Goal: Communication & Community: Ask a question

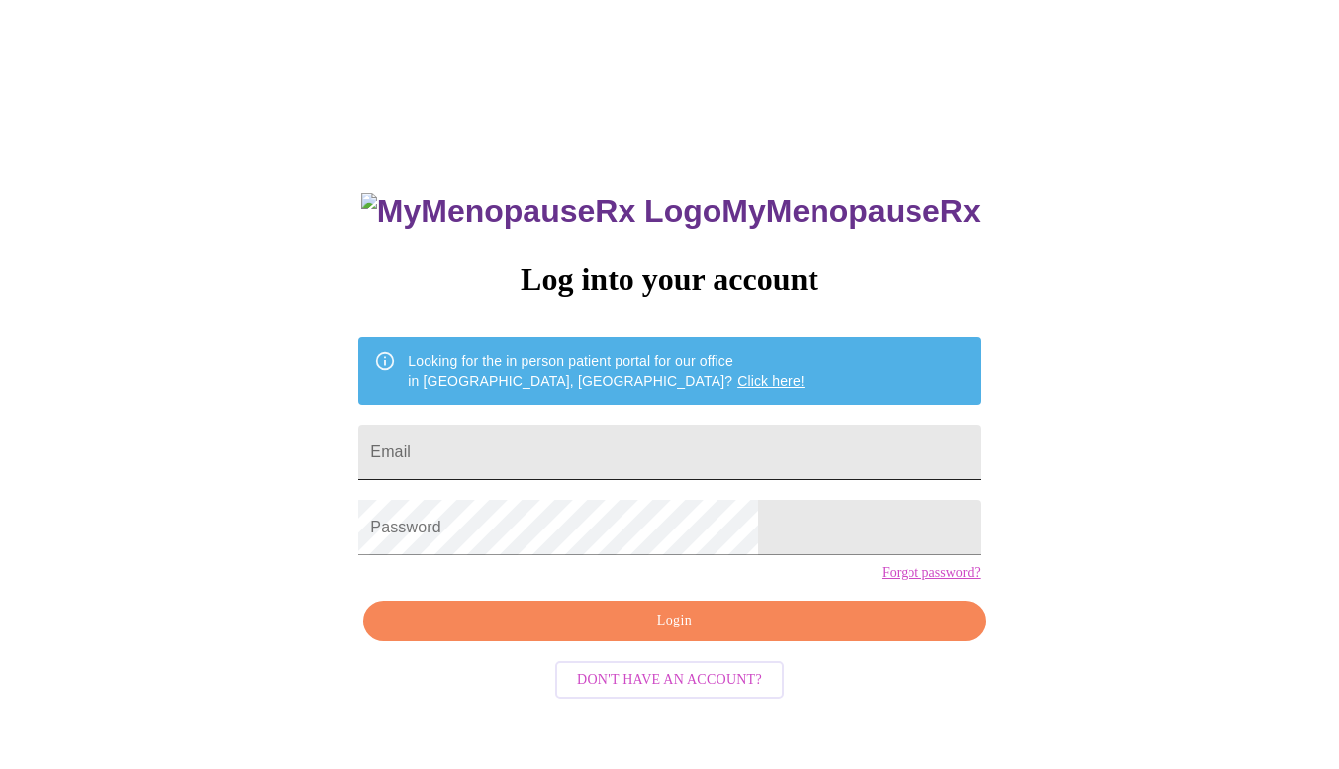
click at [517, 439] on input "Email" at bounding box center [668, 451] width 621 height 55
click at [533, 434] on input "Email" at bounding box center [668, 451] width 621 height 55
type input "[EMAIL_ADDRESS][DOMAIN_NAME]"
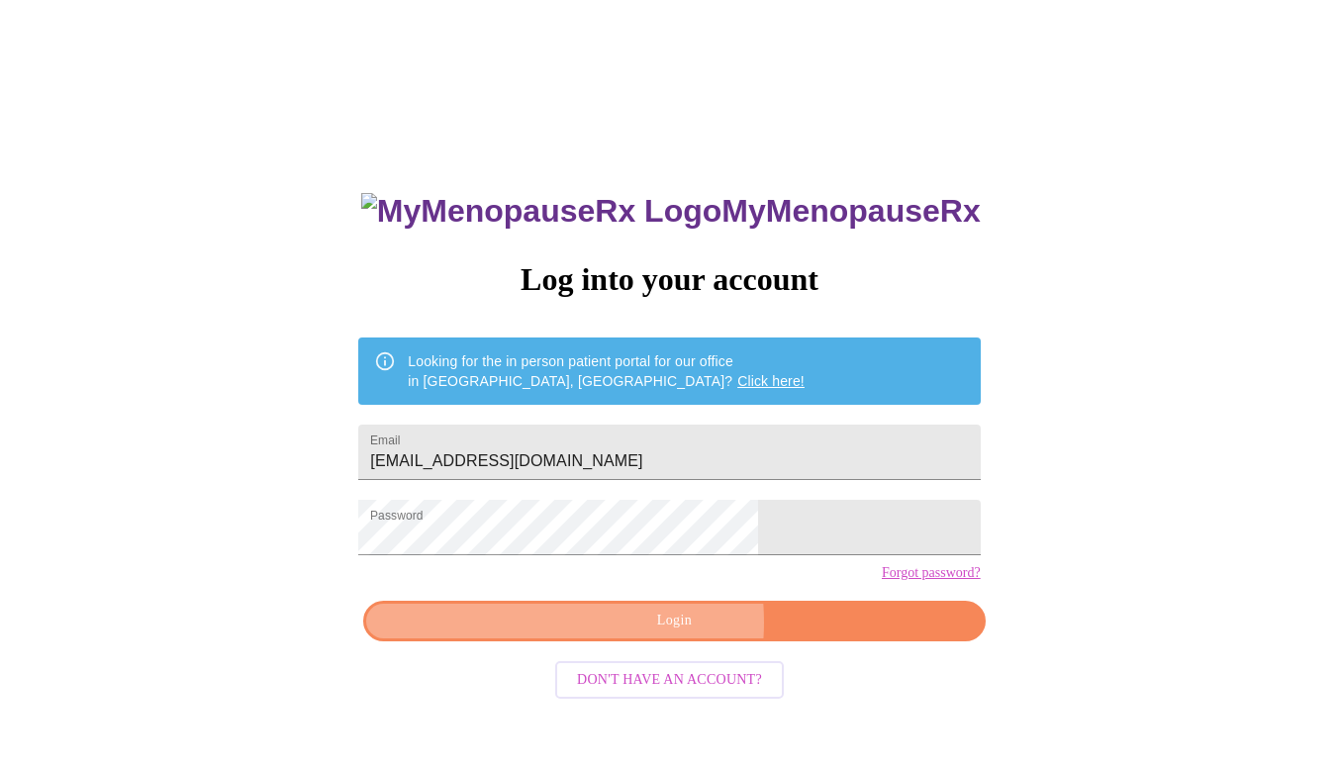
click at [620, 633] on span "Login" at bounding box center [674, 620] width 576 height 25
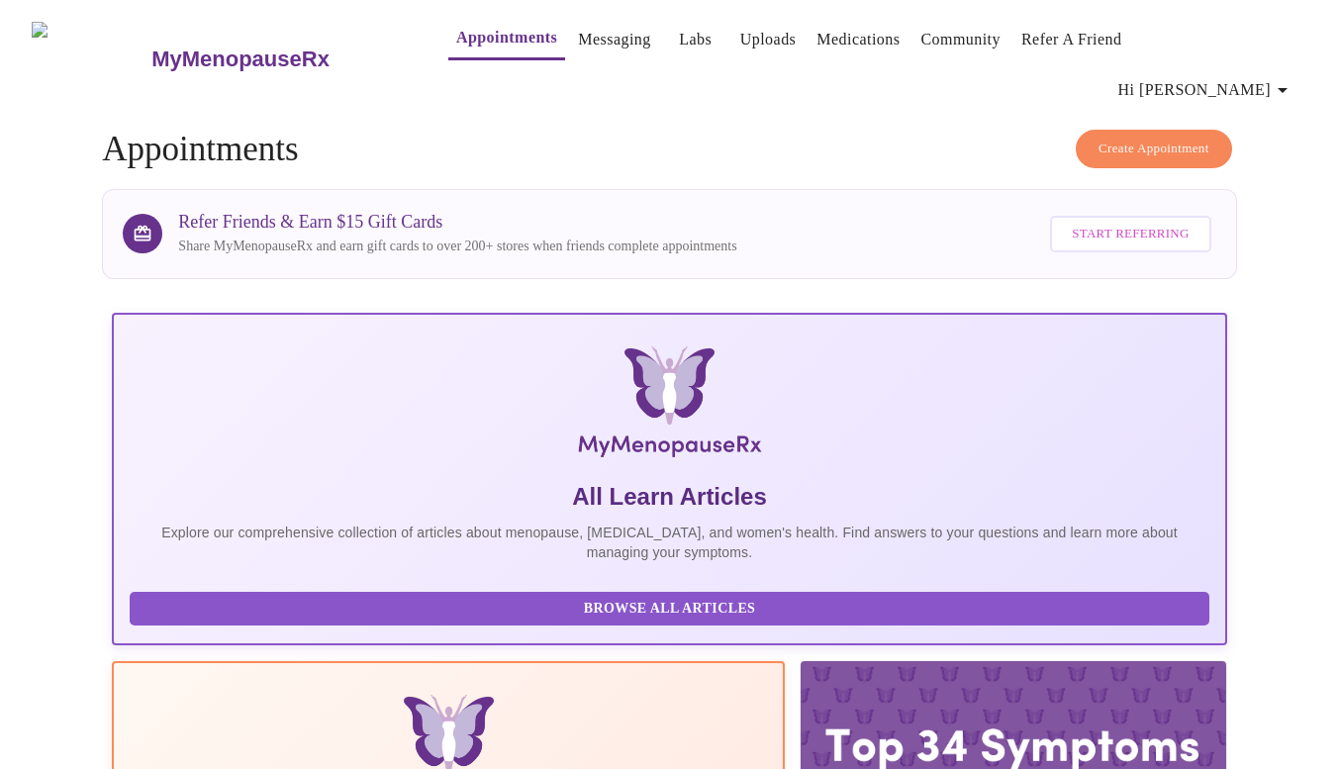
scroll to position [1, 0]
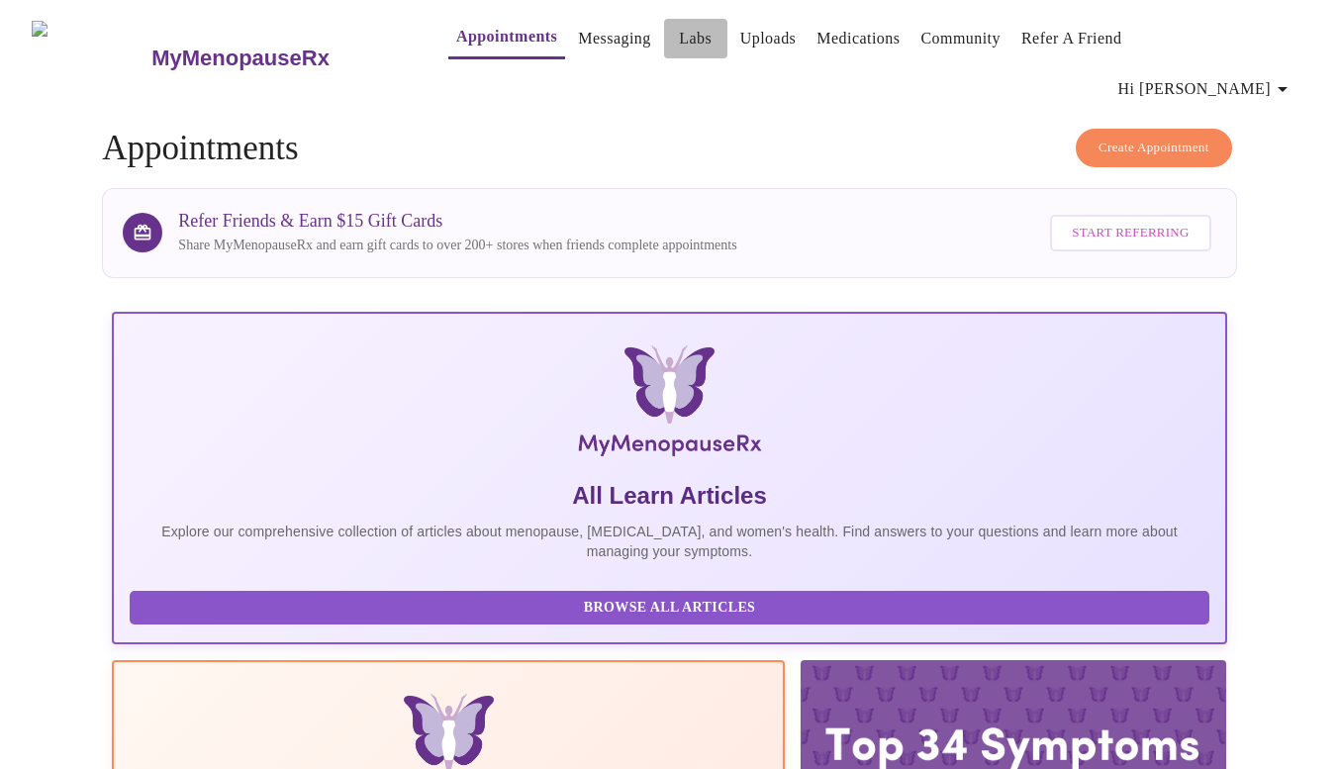
click at [676, 41] on span "Labs" at bounding box center [695, 39] width 47 height 28
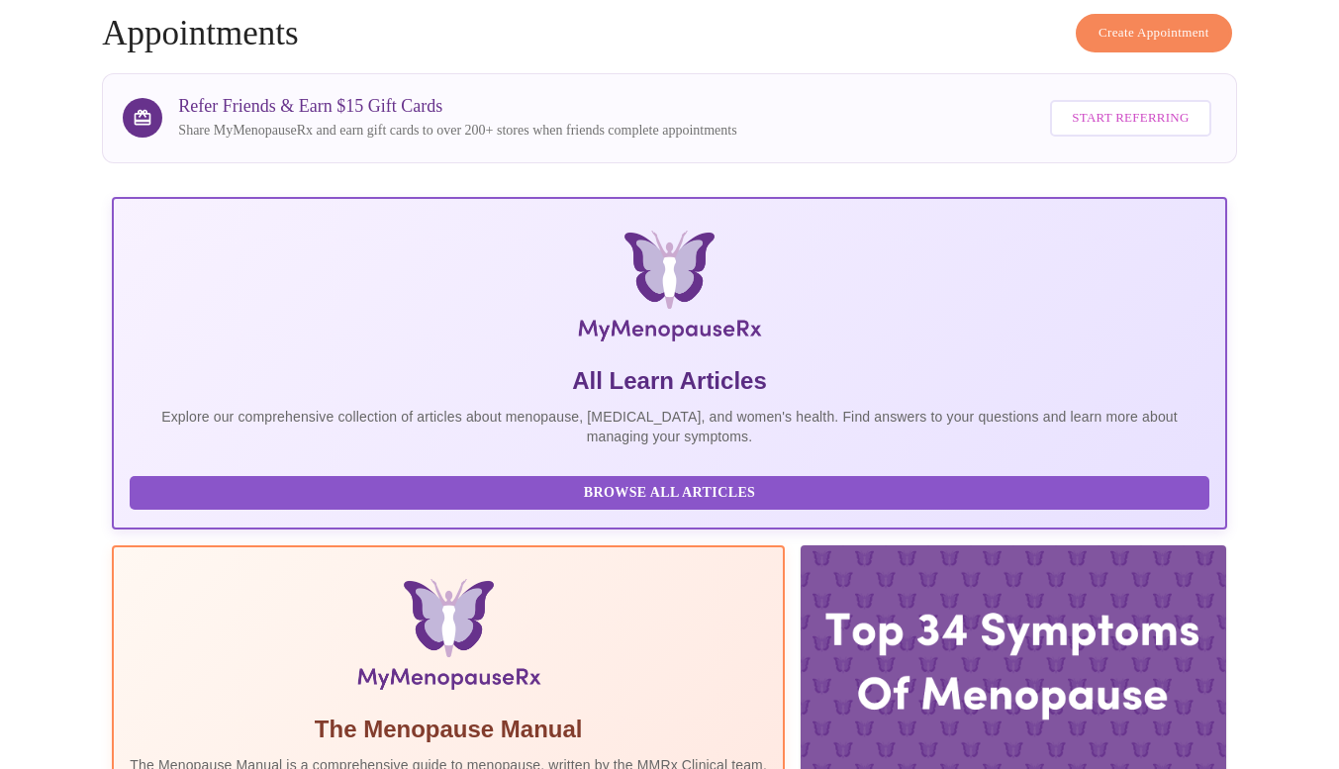
scroll to position [0, 0]
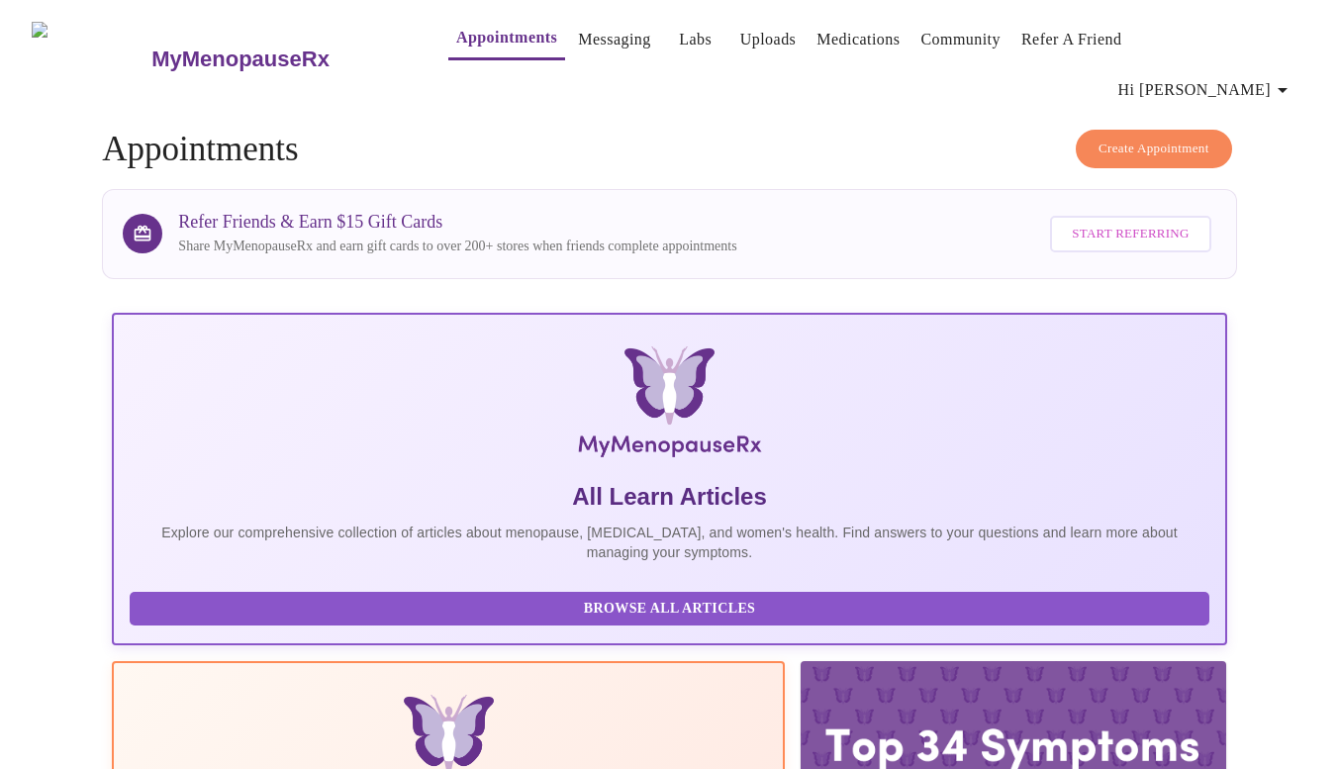
click at [679, 43] on link "Labs" at bounding box center [695, 40] width 33 height 28
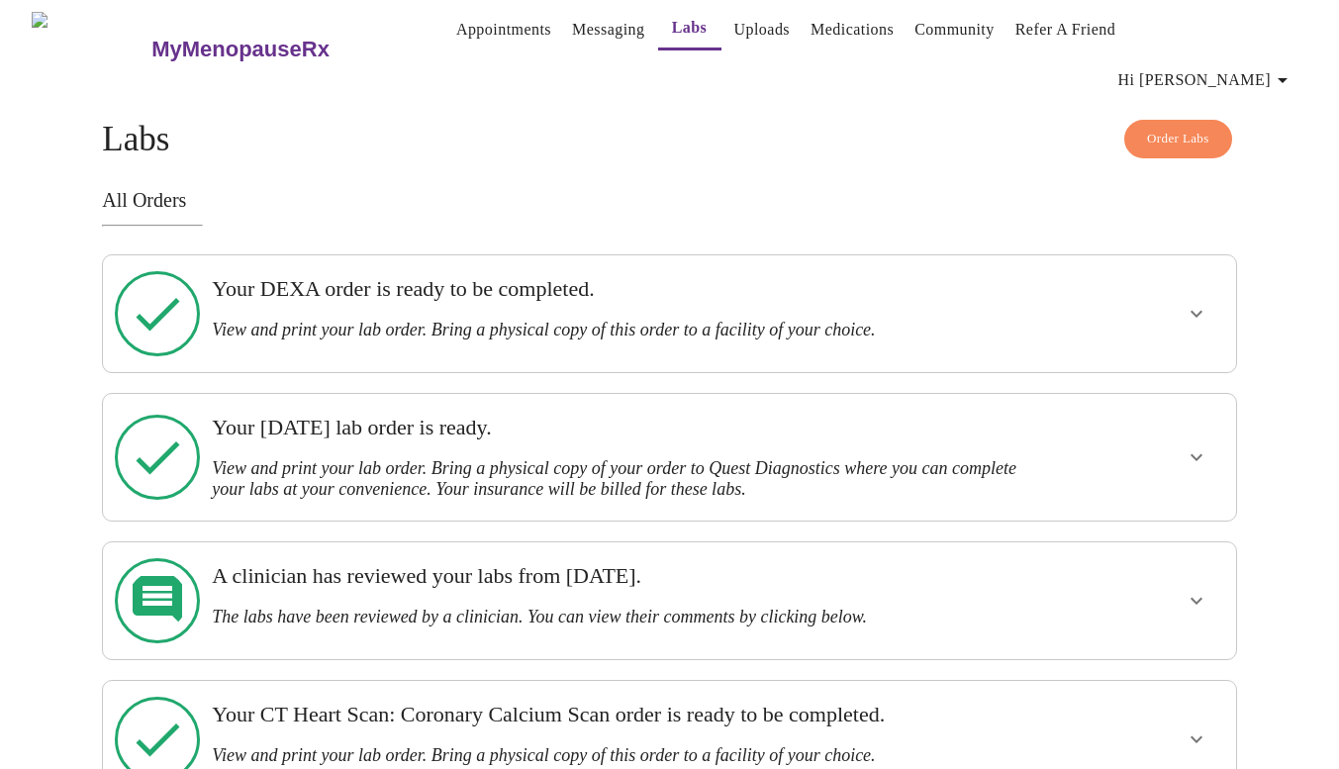
scroll to position [12, 0]
click at [1185, 300] on icon "show more" at bounding box center [1196, 312] width 24 height 24
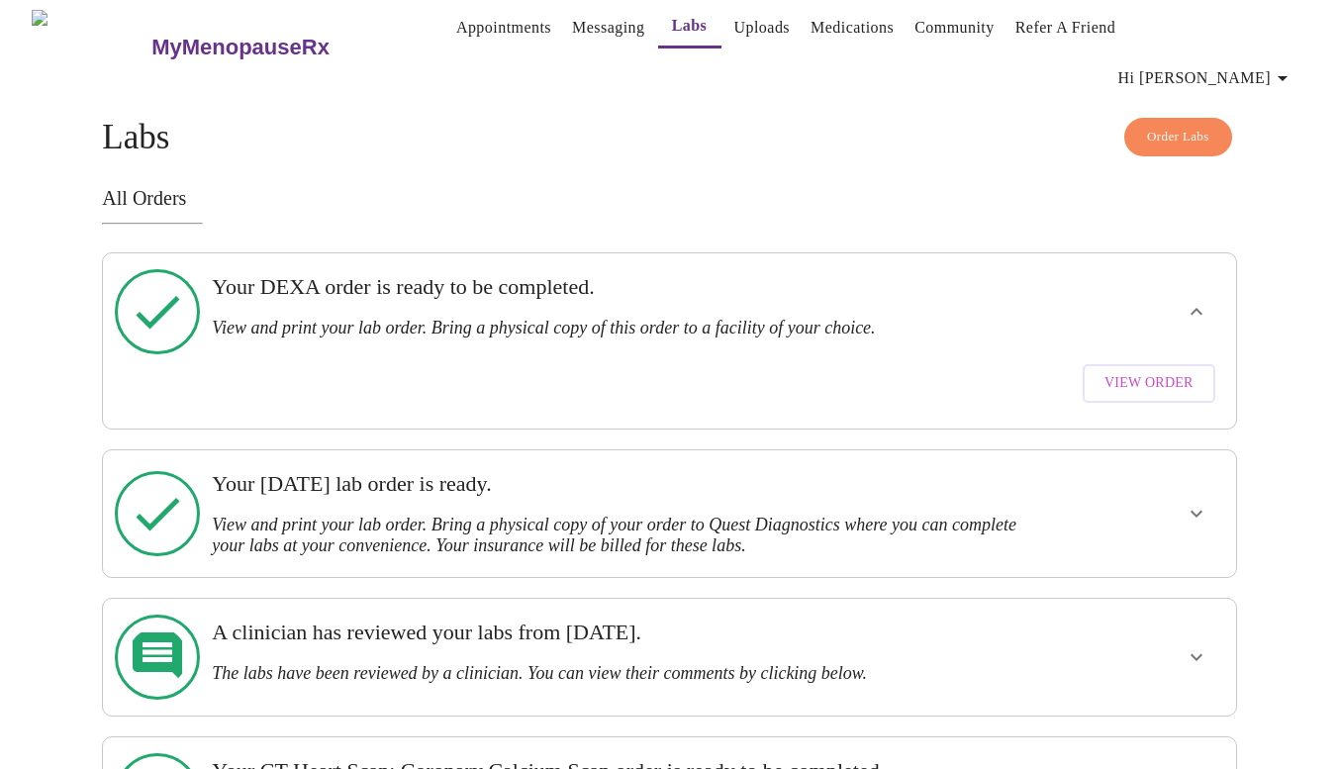
click at [1133, 371] on span "View Order" at bounding box center [1148, 383] width 89 height 25
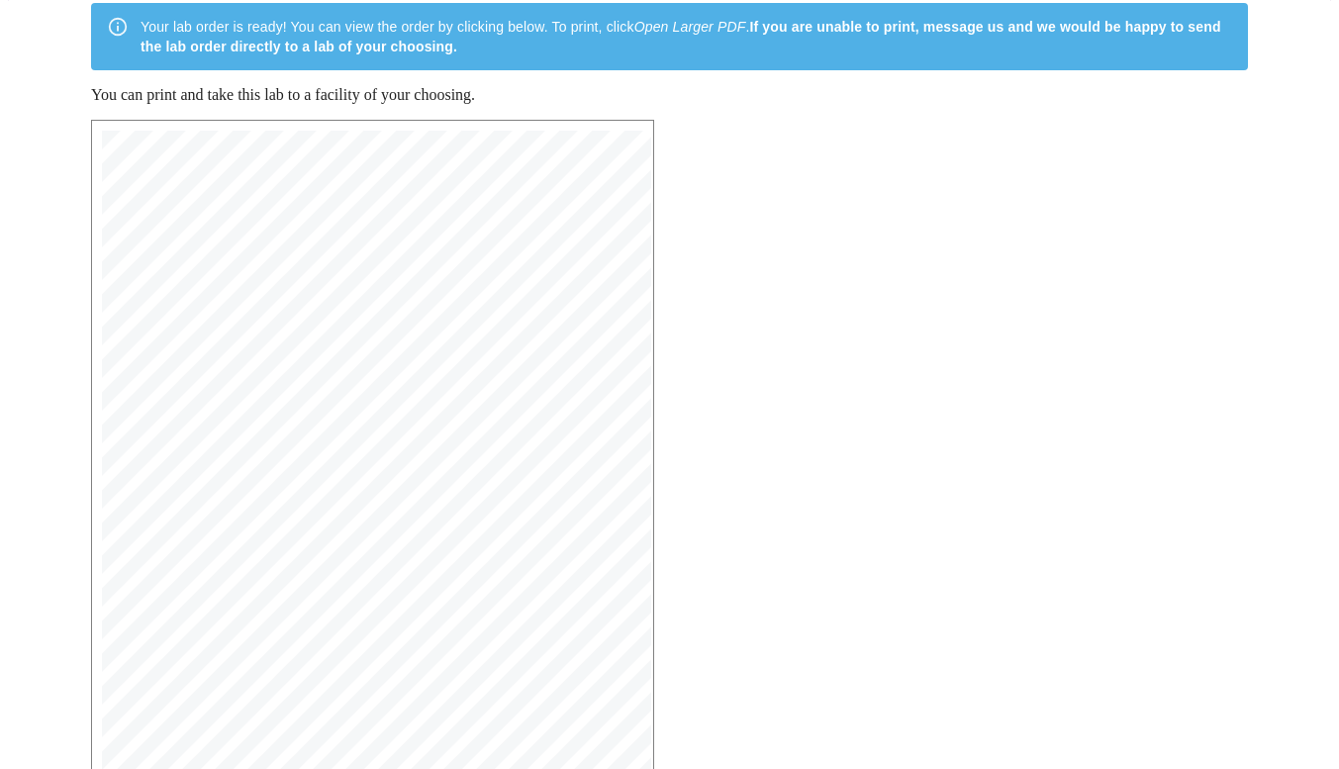
scroll to position [220, 0]
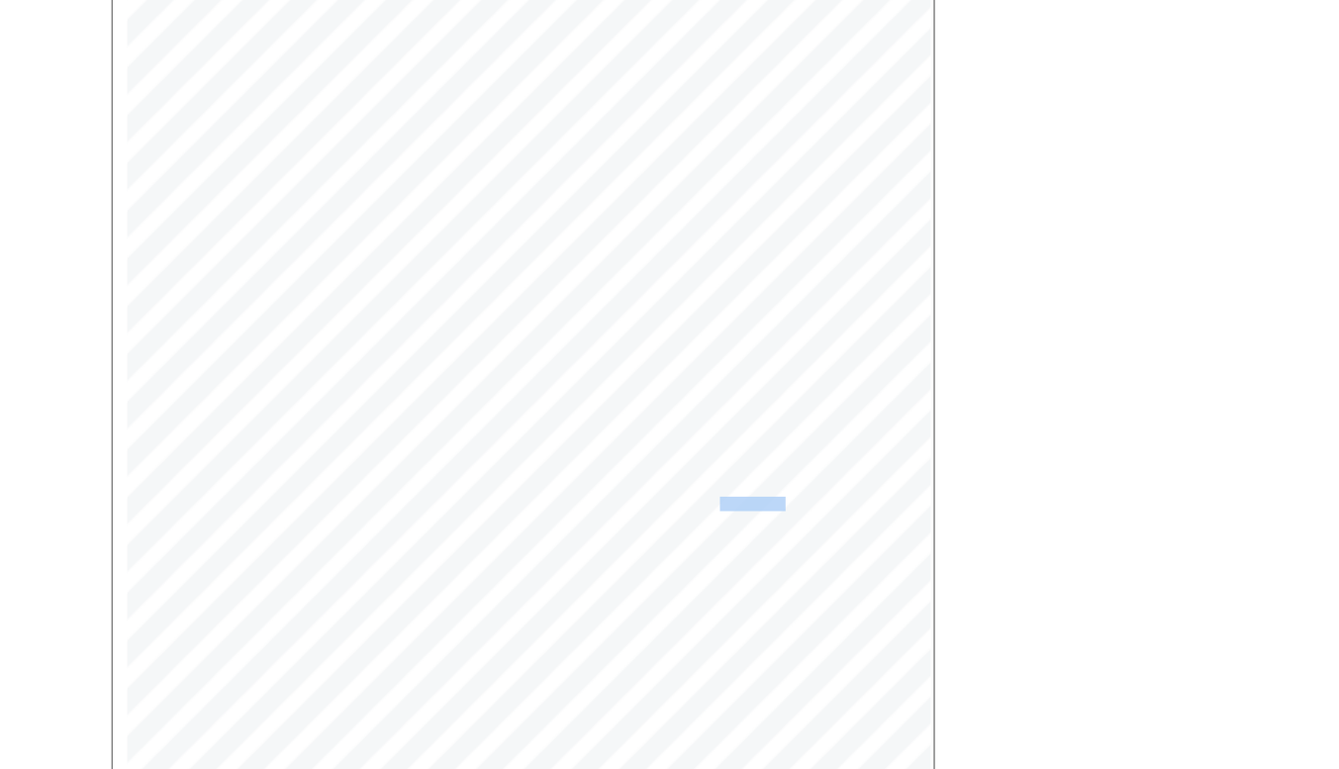
drag, startPoint x: 547, startPoint y: 452, endPoint x: 503, endPoint y: 448, distance: 44.7
click at [503, 480] on span "F41.9: Anxiety - unspecified, F32.89: Depression/Mood swings - menopausal, mela…" at bounding box center [399, 484] width 408 height 9
drag, startPoint x: 503, startPoint y: 448, endPoint x: 549, endPoint y: 450, distance: 46.5
click at [549, 480] on span "F41.9: Anxiety - unspecified, F32.89: Depression/Mood swings - menopausal, mela…" at bounding box center [399, 484] width 408 height 9
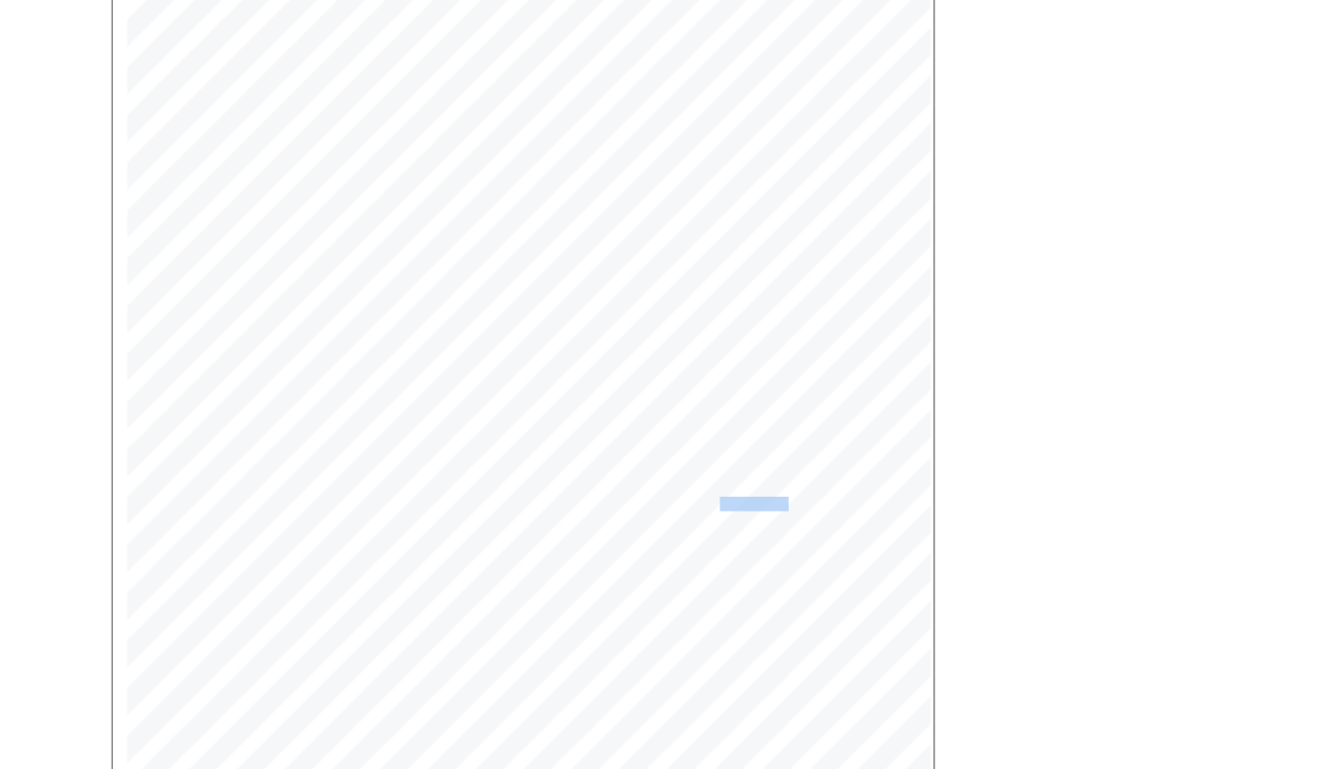
copy span "l, melancho"
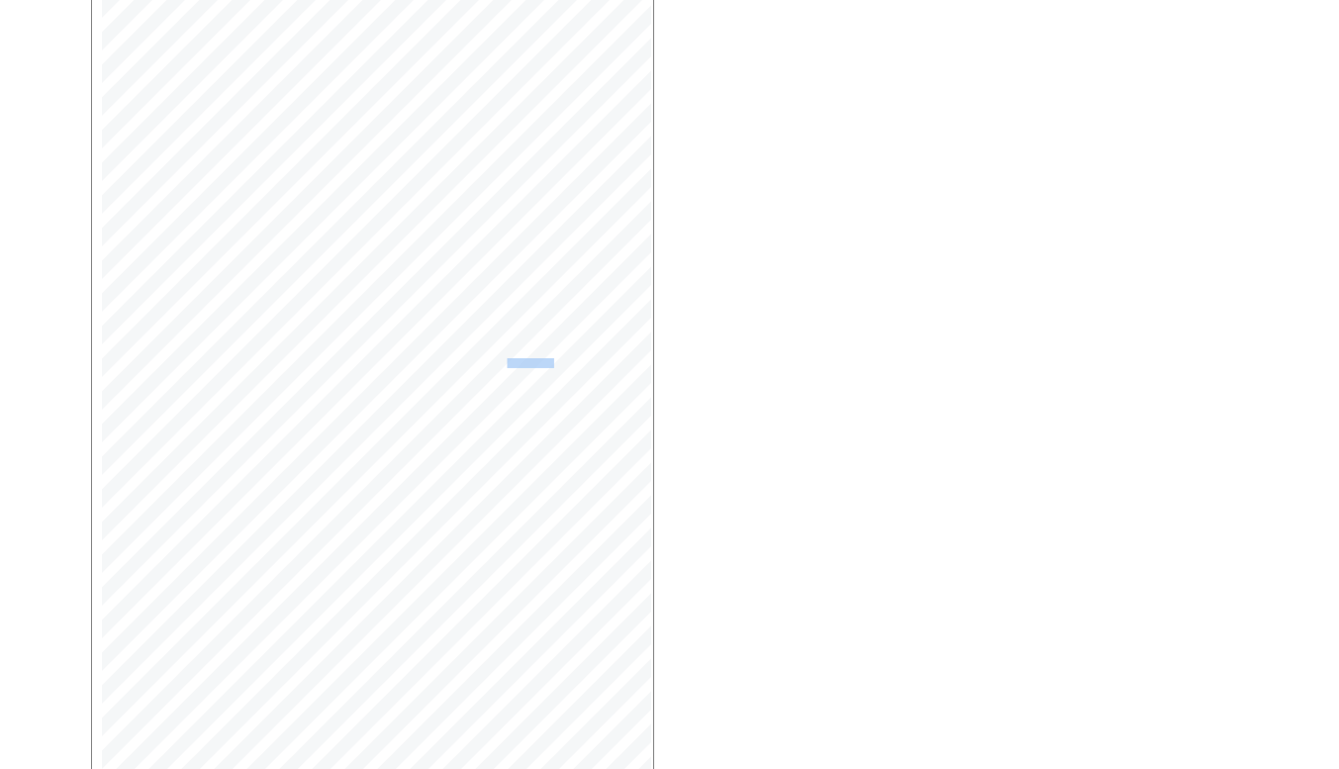
scroll to position [420, 0]
click at [168, 723] on span "Open Larger PDF" at bounding box center [182, 735] width 128 height 25
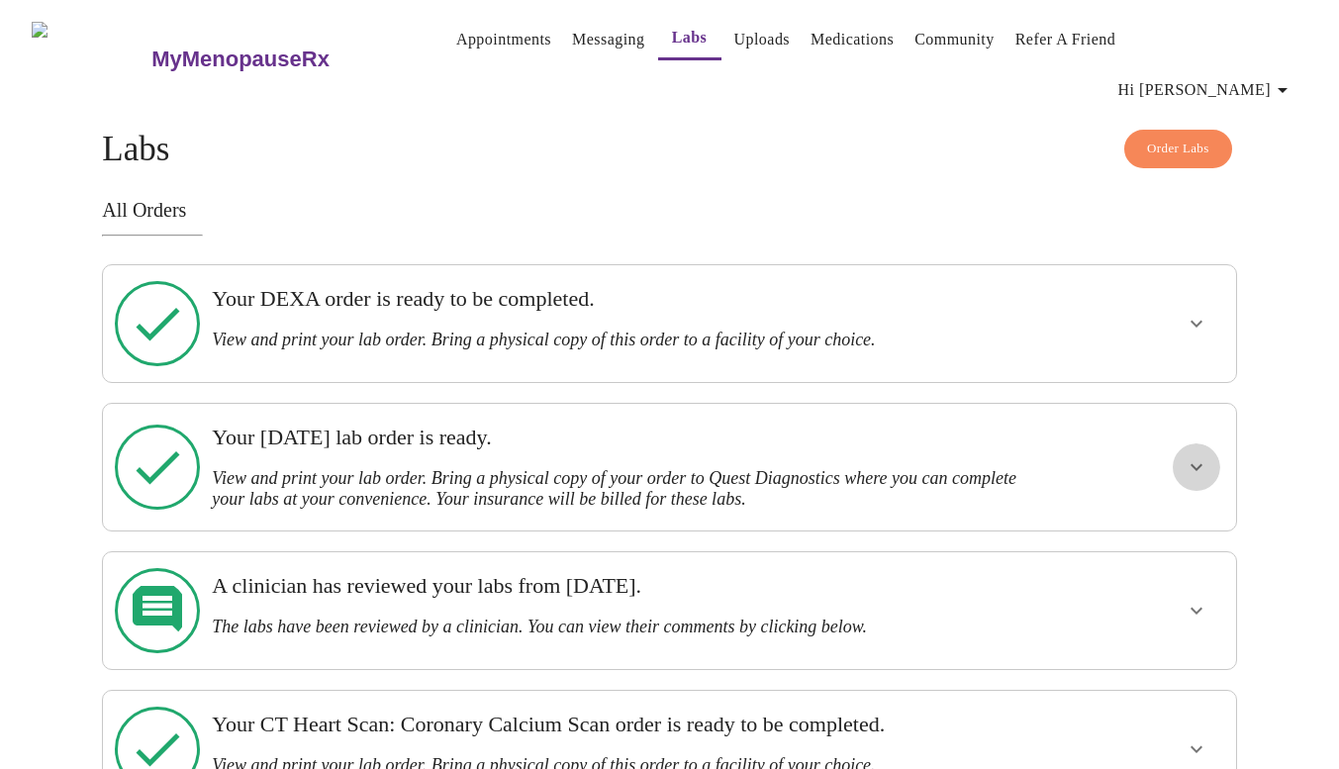
click at [1196, 464] on icon "show more" at bounding box center [1196, 467] width 12 height 7
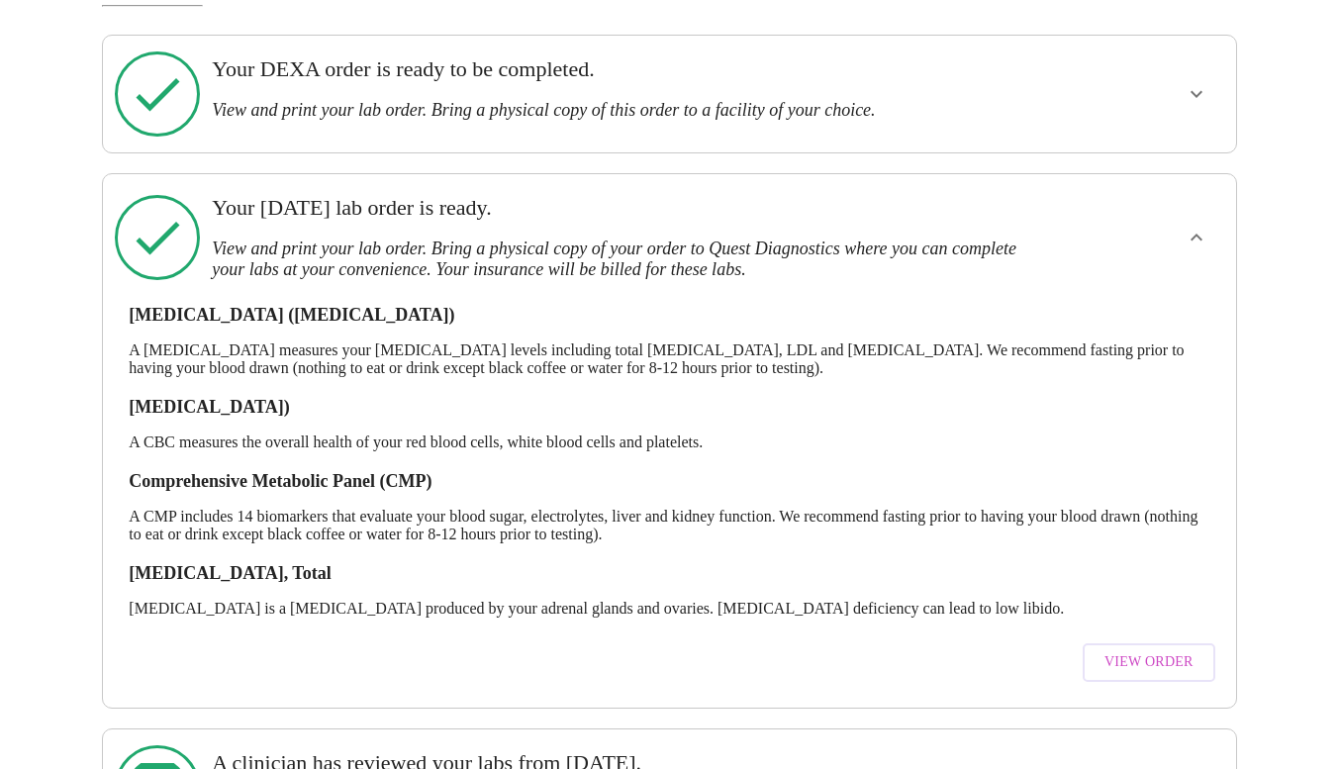
scroll to position [229, 0]
click at [1134, 651] on span "View Order" at bounding box center [1148, 663] width 89 height 25
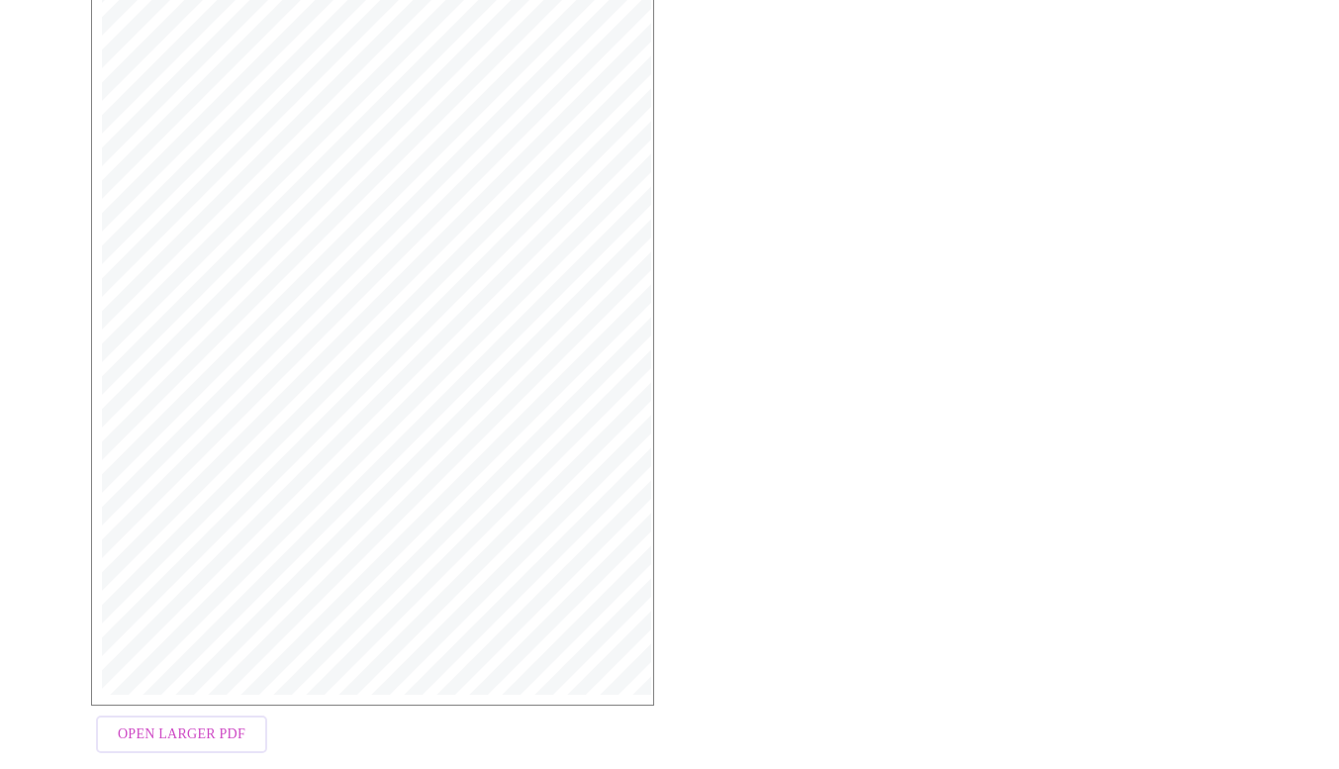
scroll to position [417, 0]
click at [174, 712] on span "Open Larger PDF" at bounding box center [182, 724] width 128 height 25
click at [146, 712] on span "Open Larger PDF" at bounding box center [182, 724] width 128 height 25
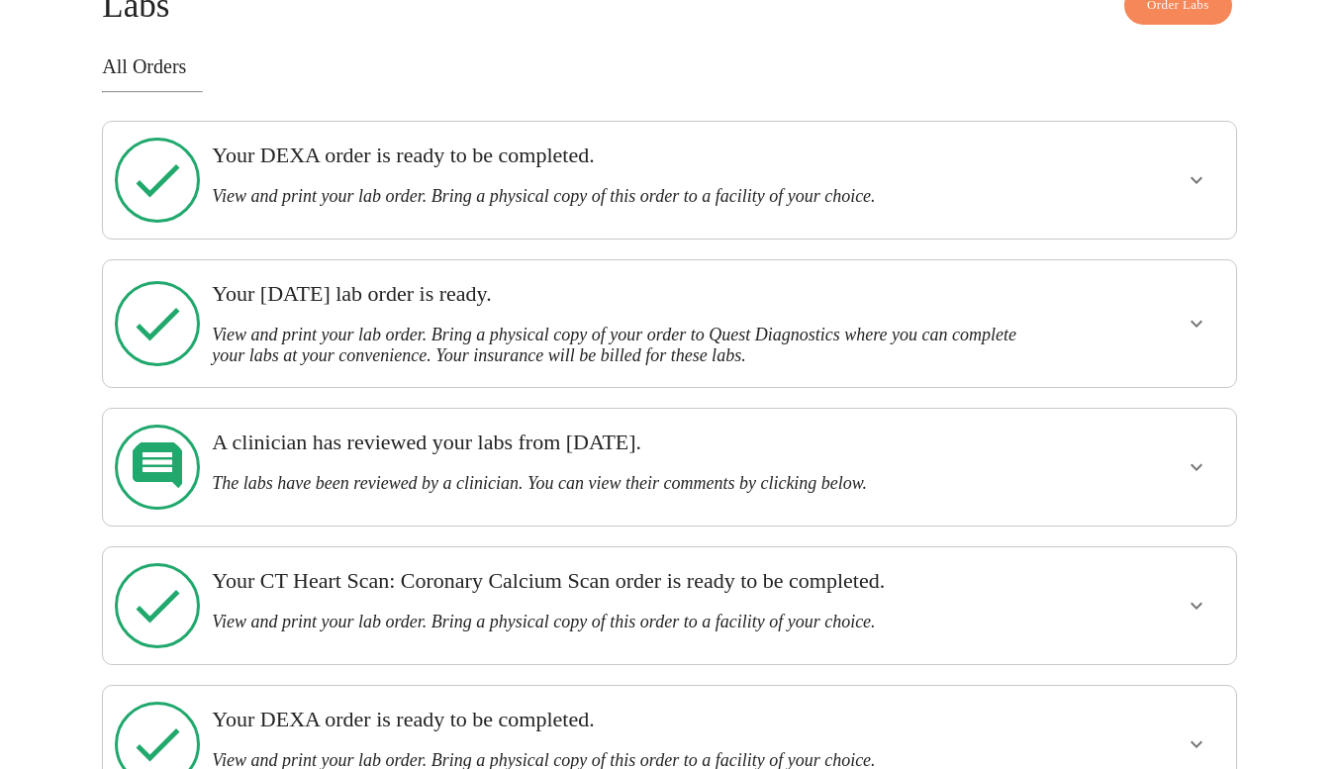
scroll to position [161, 0]
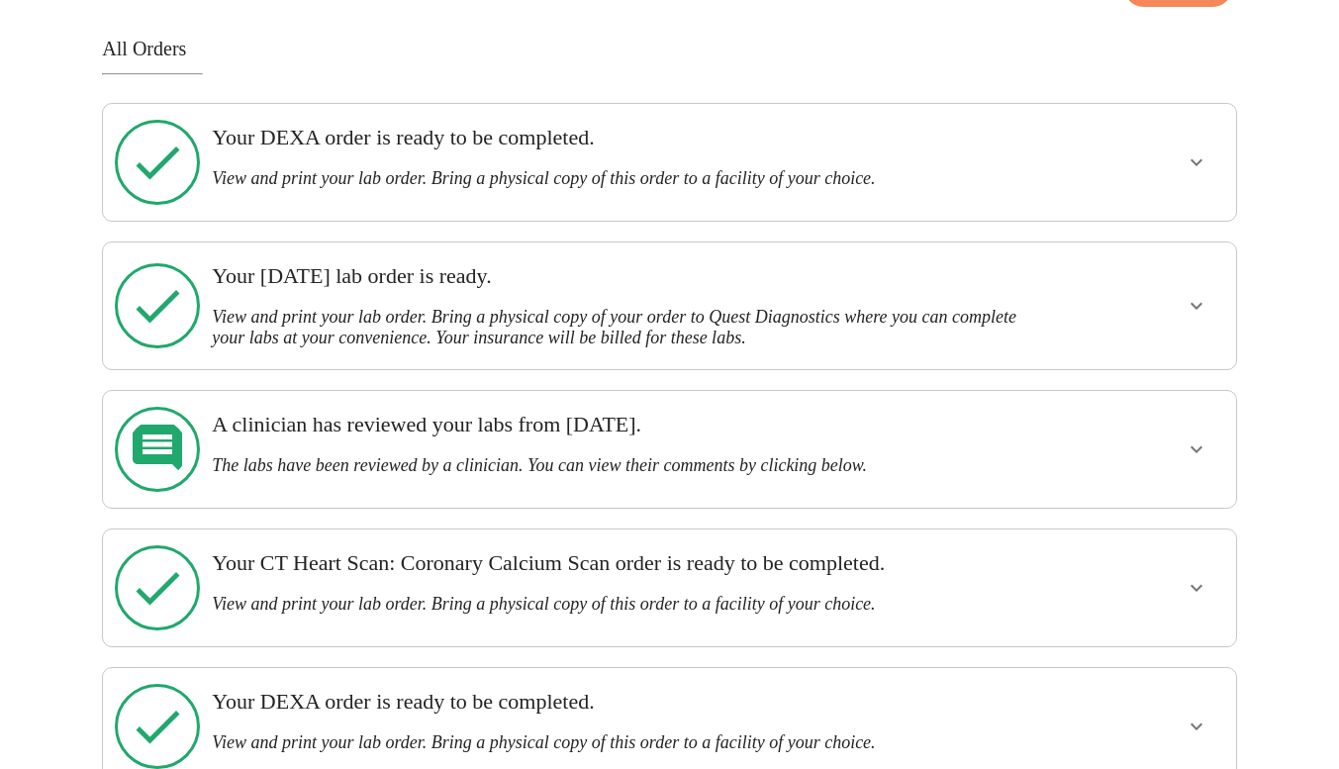
click at [1186, 537] on div at bounding box center [1135, 587] width 186 height 101
click at [1200, 714] on icon "show more" at bounding box center [1196, 726] width 24 height 24
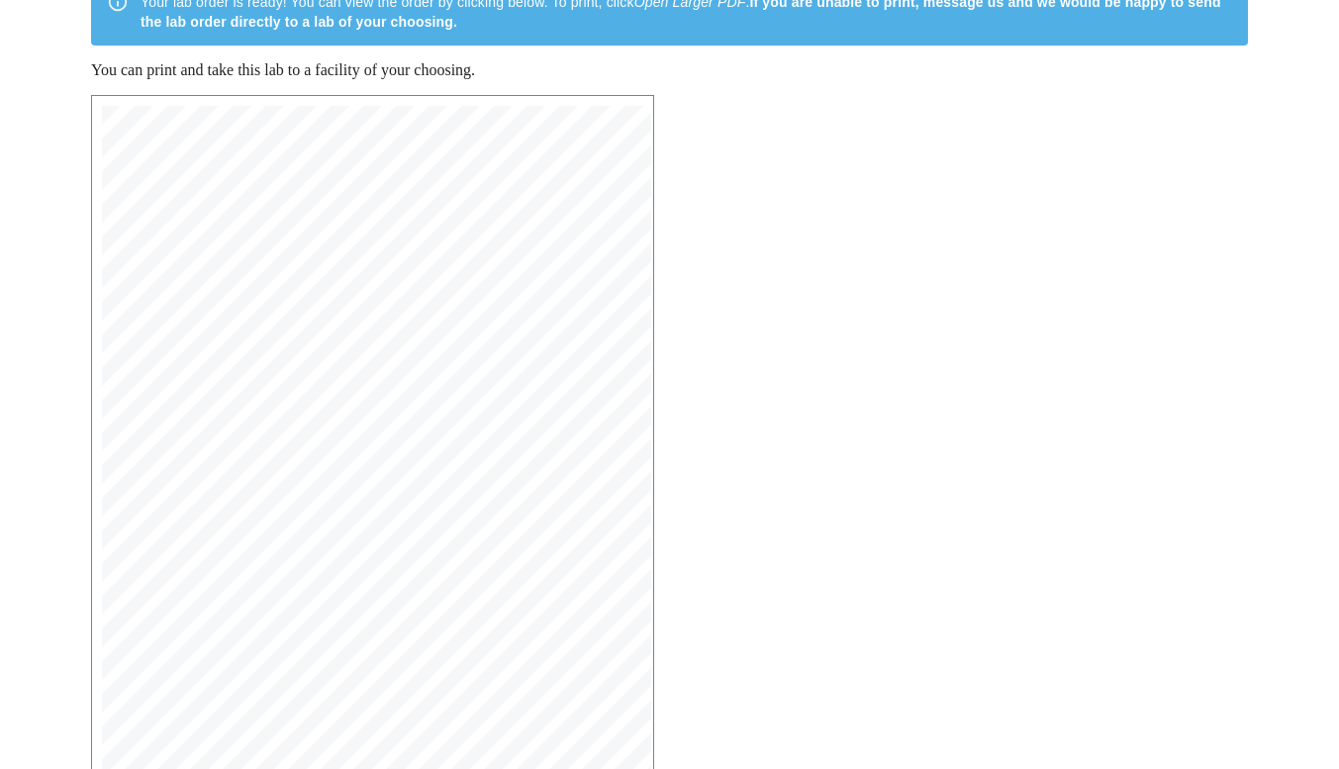
scroll to position [244, 0]
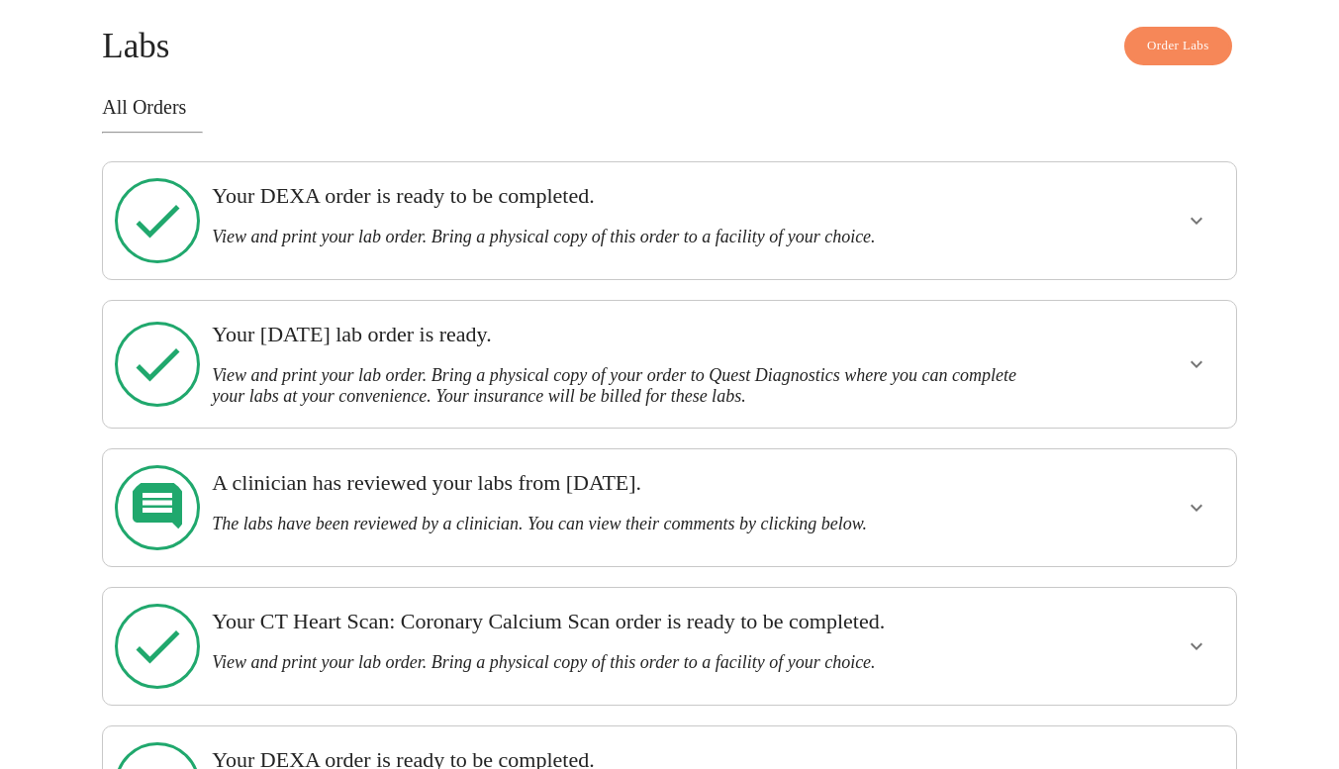
scroll to position [105, 0]
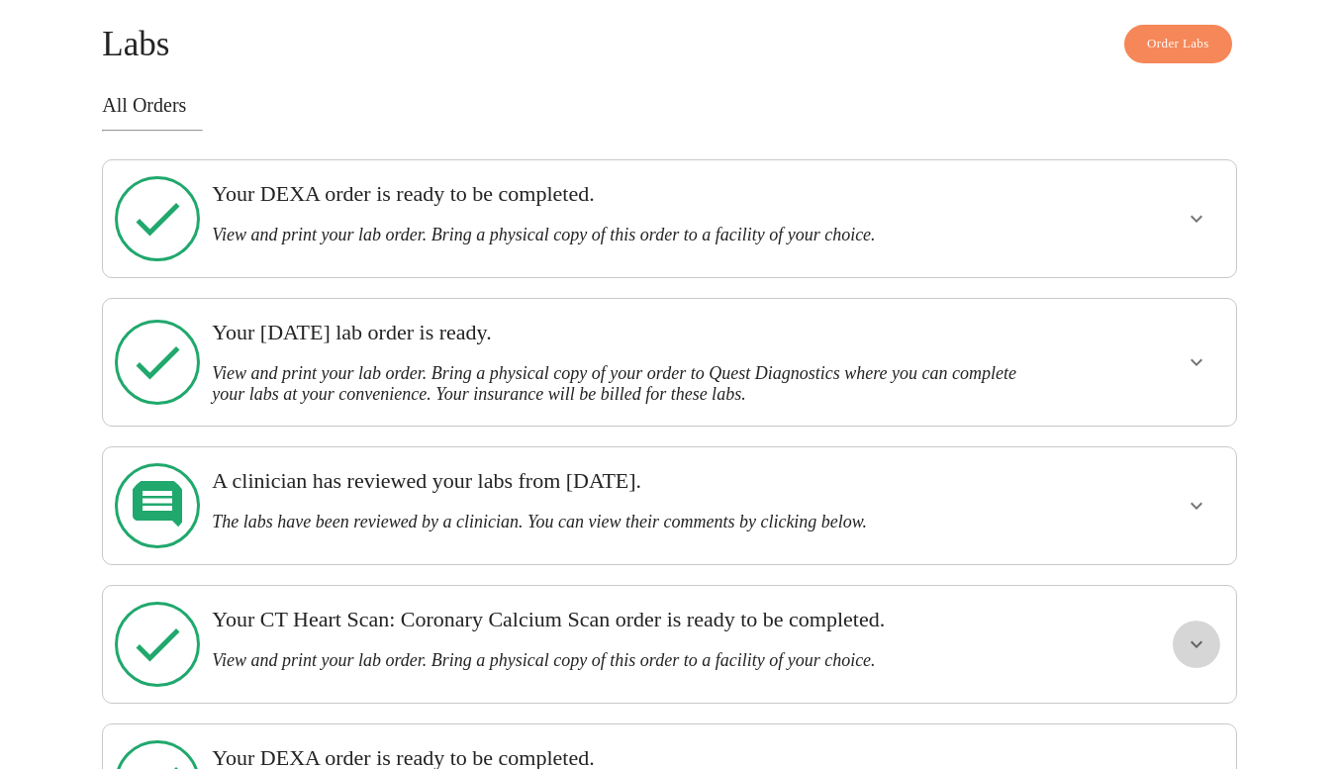
click at [1196, 632] on icon "show more" at bounding box center [1196, 644] width 24 height 24
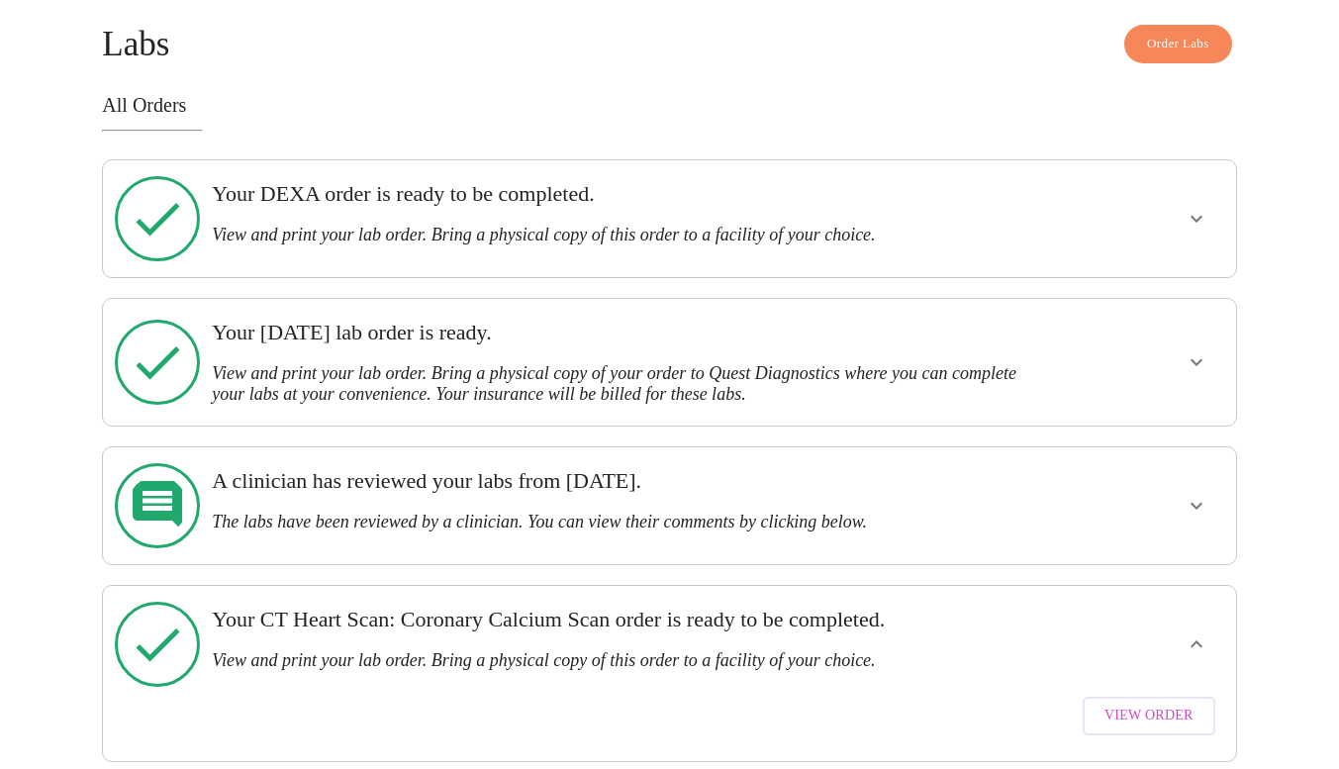
click at [1140, 703] on span "View Order" at bounding box center [1148, 715] width 89 height 25
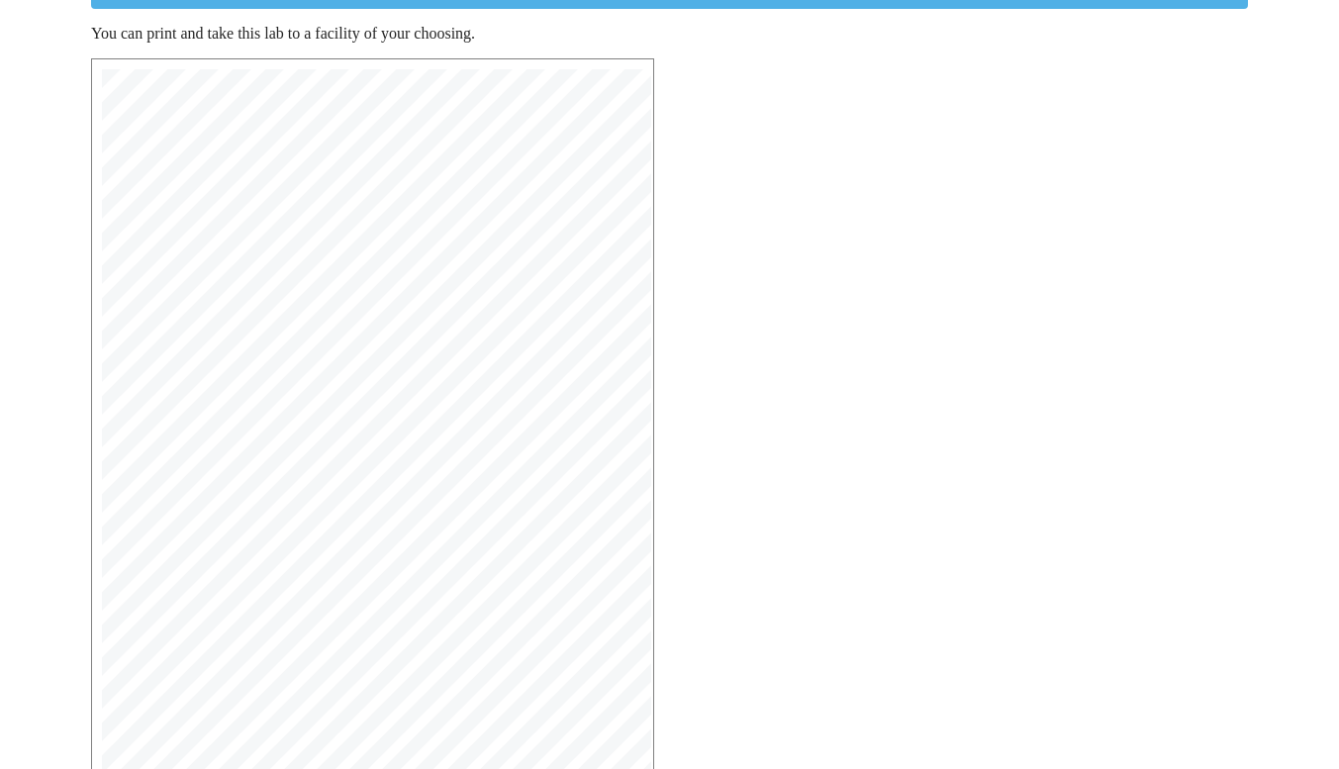
scroll to position [270, 0]
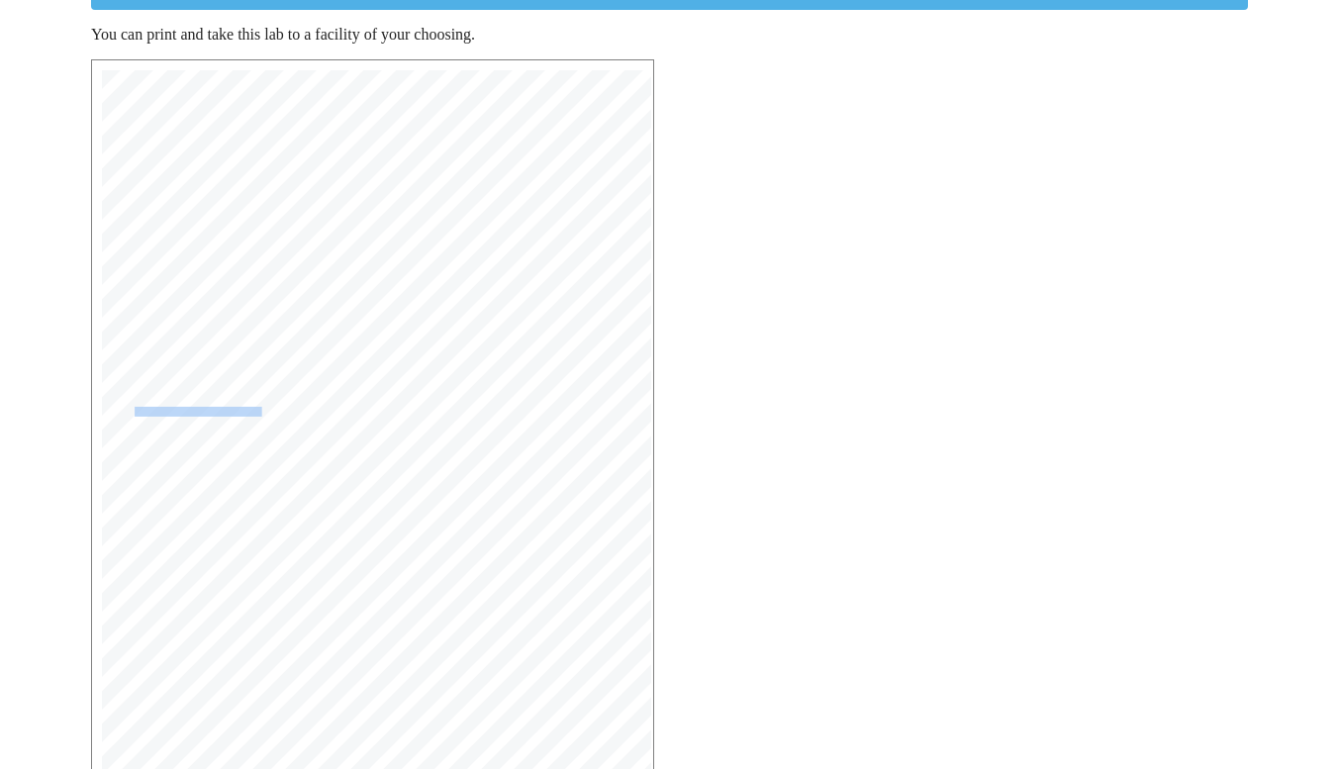
drag, startPoint x: 255, startPoint y: 377, endPoint x: 133, endPoint y: 378, distance: 122.7
click at [133, 407] on span "CT of Coronary Calcium Score, CPT: 75571" at bounding box center [215, 411] width 173 height 9
copy span "T of Coronary Calcium Score, C"
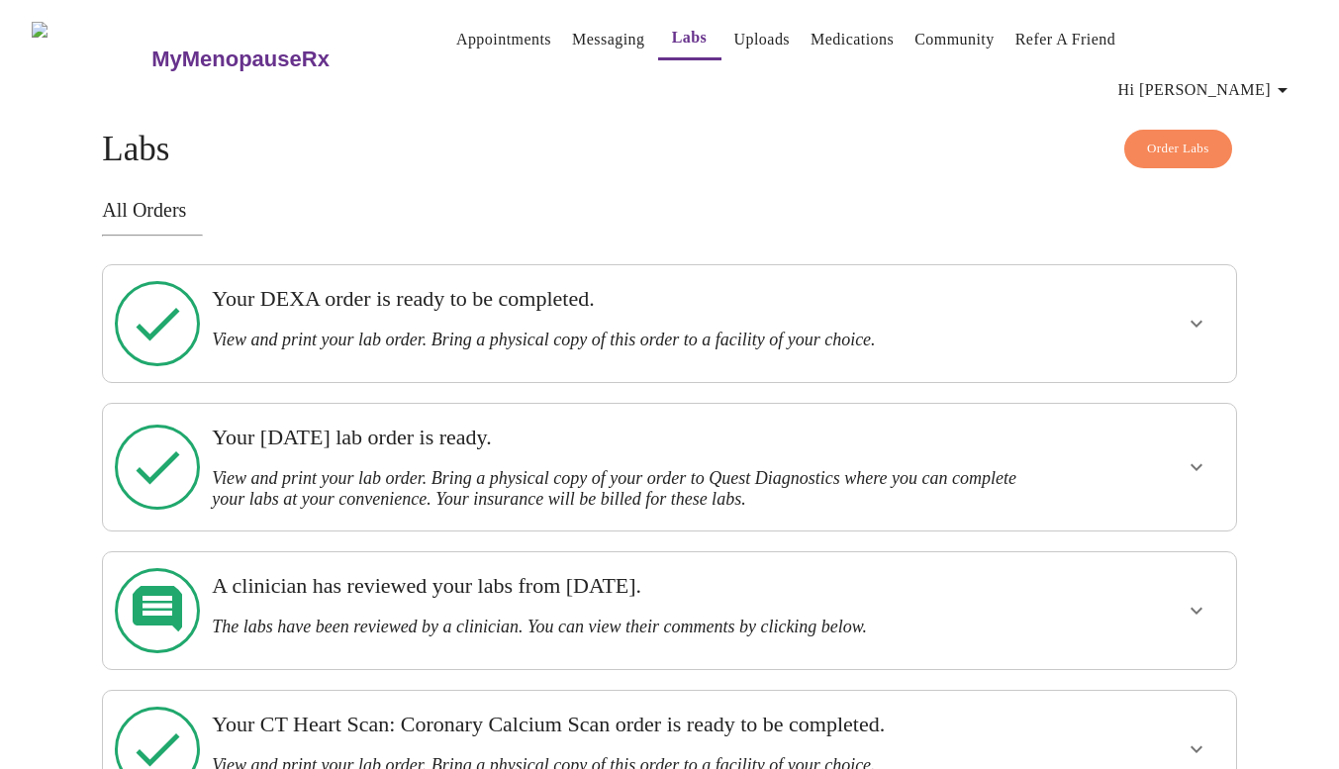
click at [572, 40] on link "Messaging" at bounding box center [608, 40] width 72 height 28
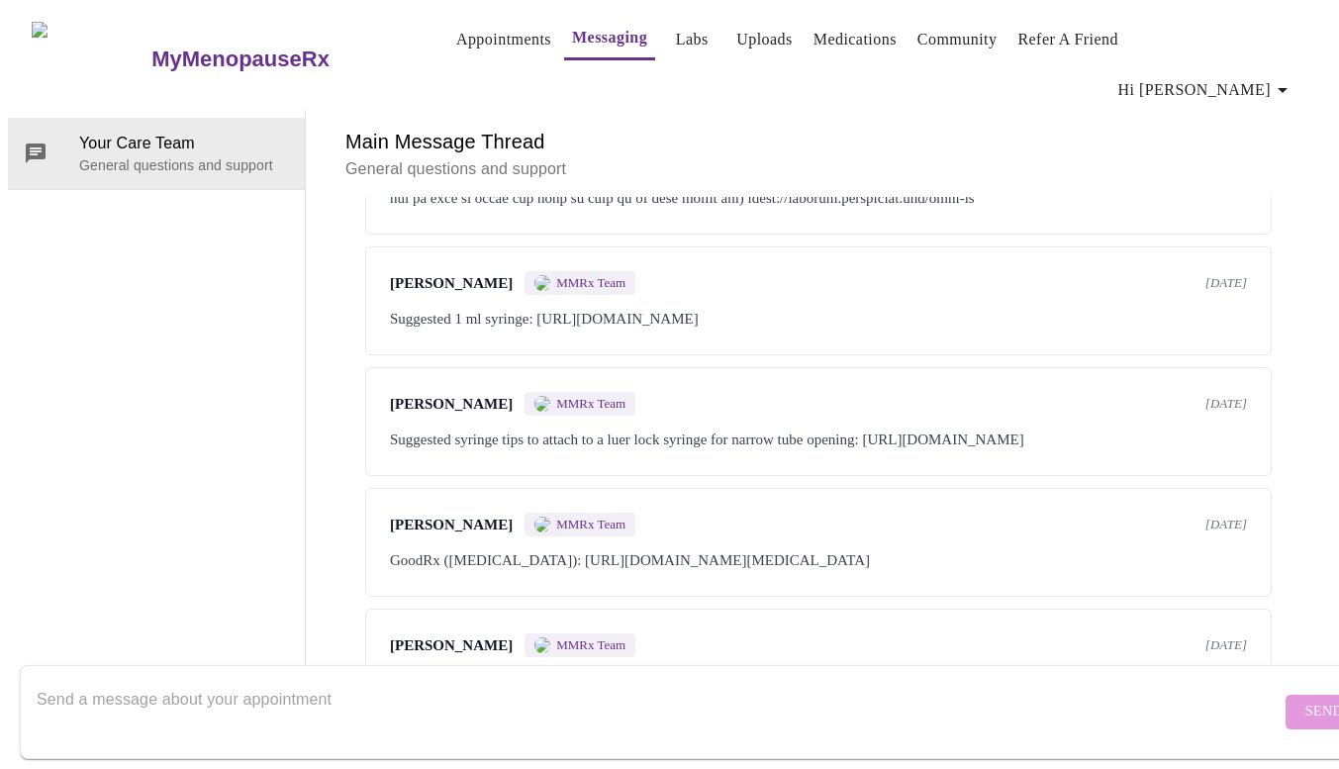
scroll to position [2535, 0]
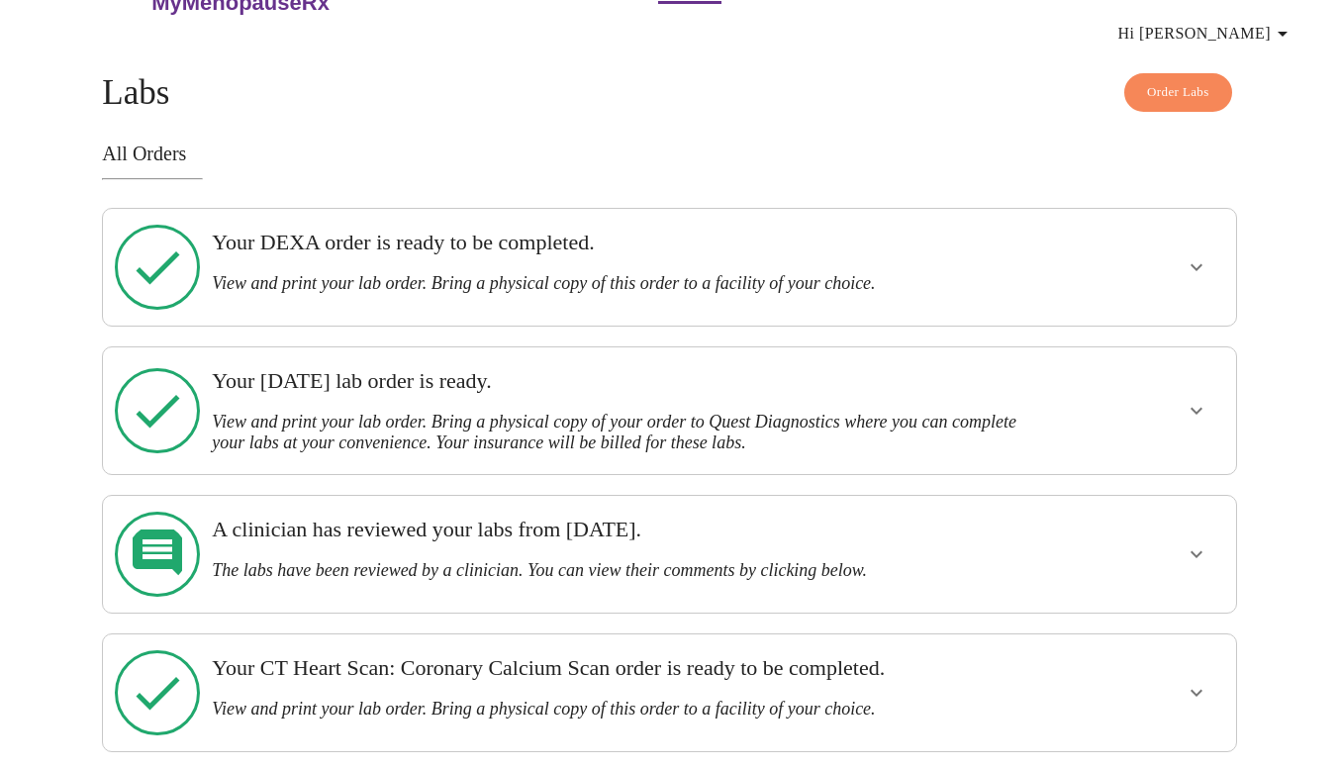
scroll to position [55, 0]
click at [1194, 400] on icon "show more" at bounding box center [1196, 412] width 24 height 24
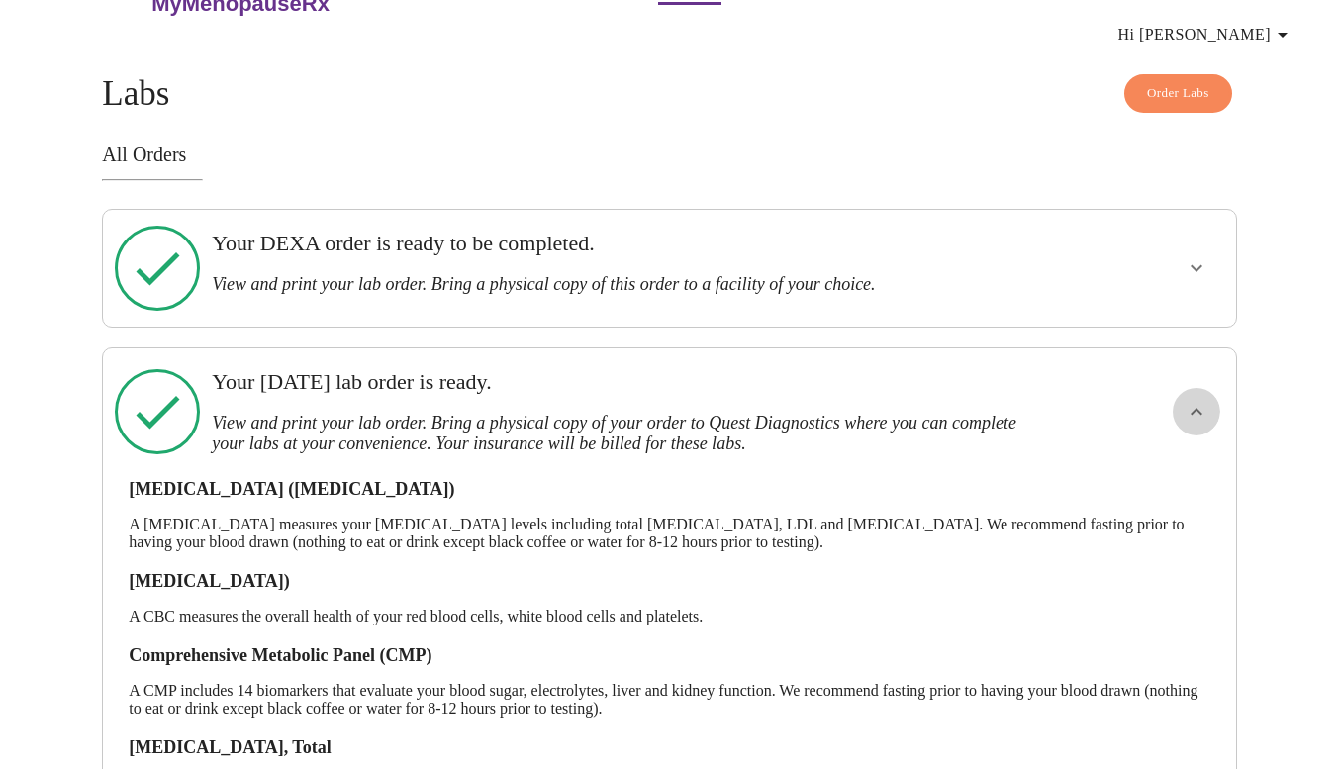
click at [1194, 400] on icon "show more" at bounding box center [1196, 412] width 24 height 24
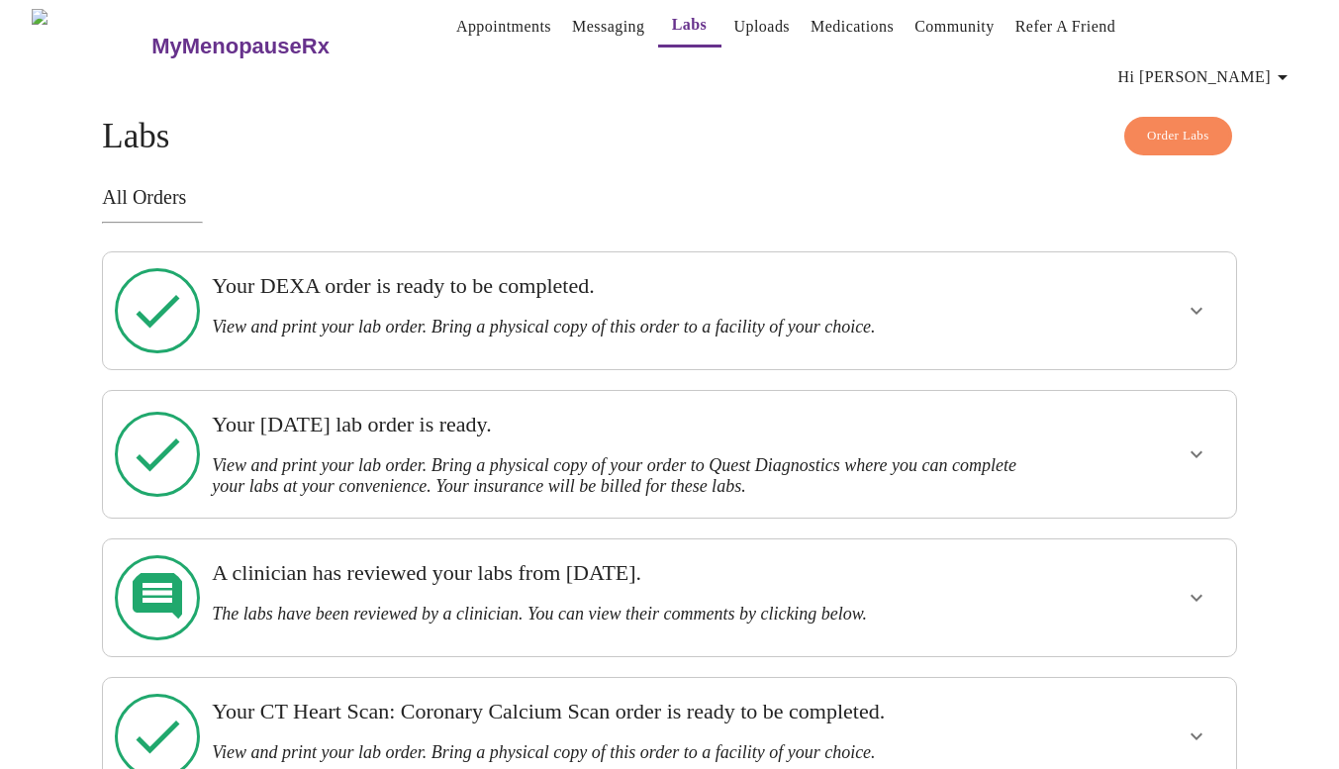
scroll to position [0, 0]
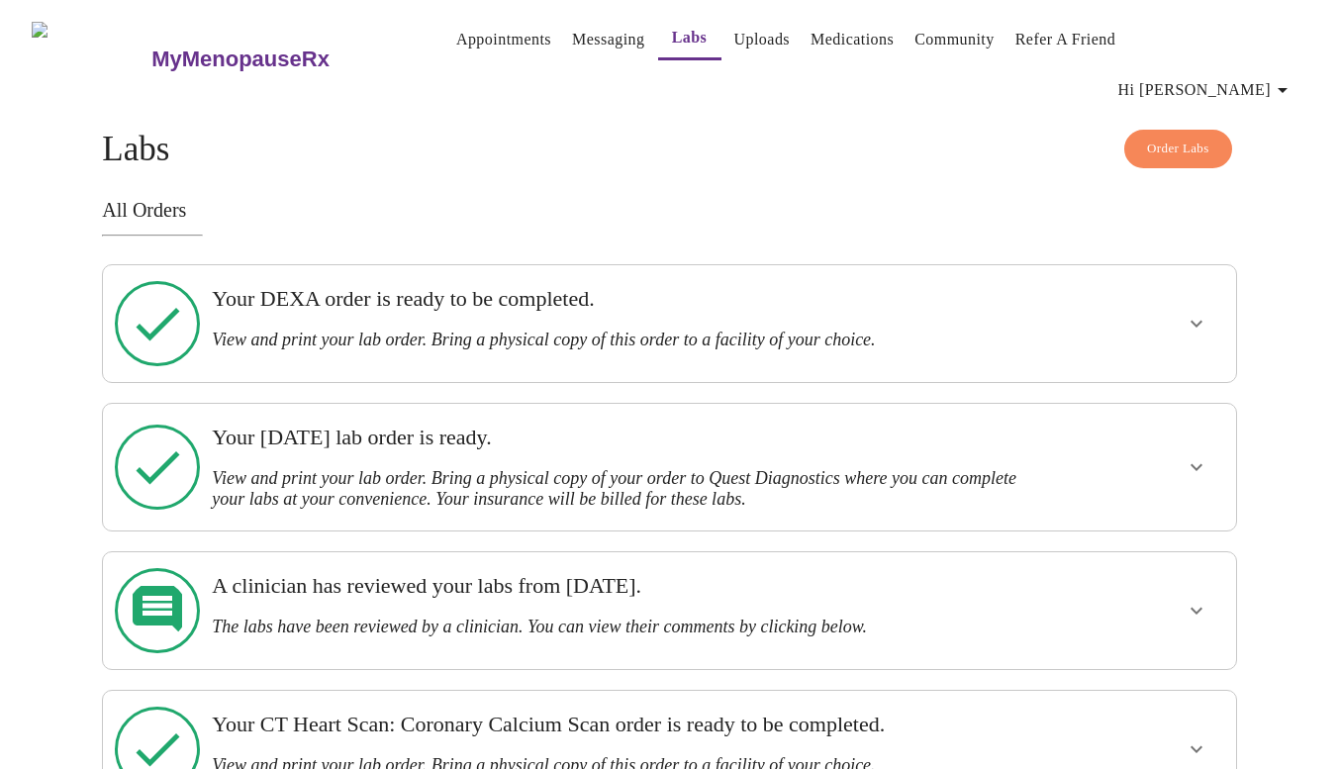
click at [734, 40] on link "Uploads" at bounding box center [762, 40] width 56 height 28
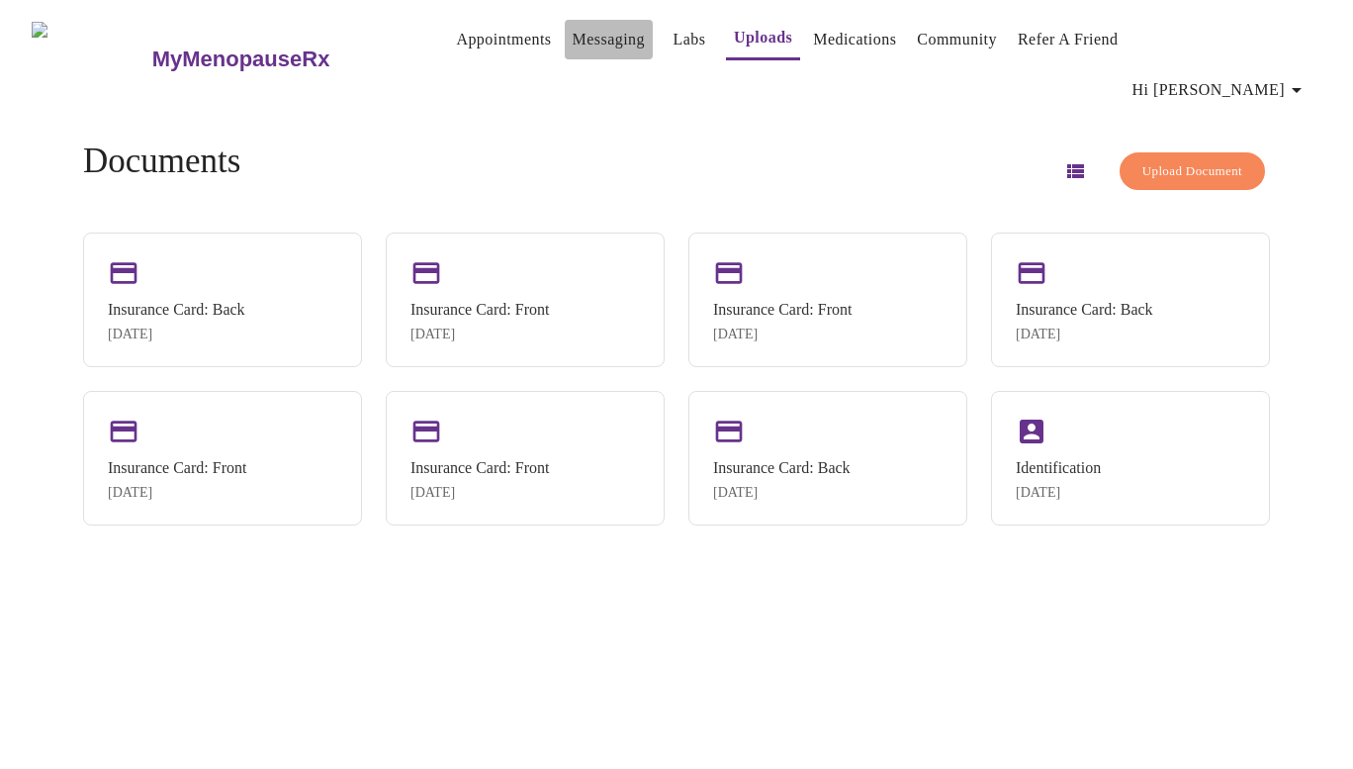
click at [573, 46] on link "Messaging" at bounding box center [609, 40] width 72 height 28
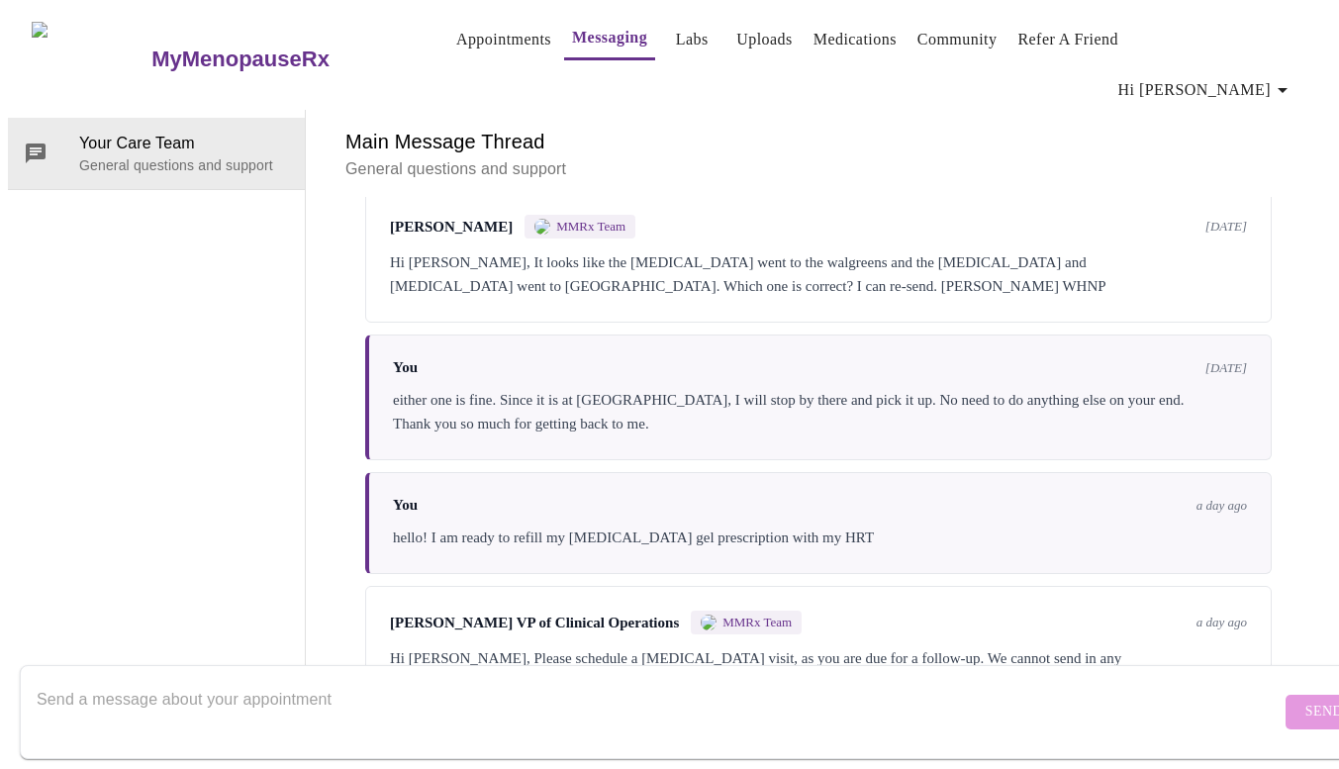
scroll to position [4732, 0]
click at [320, 674] on div at bounding box center [659, 712] width 1244 height 76
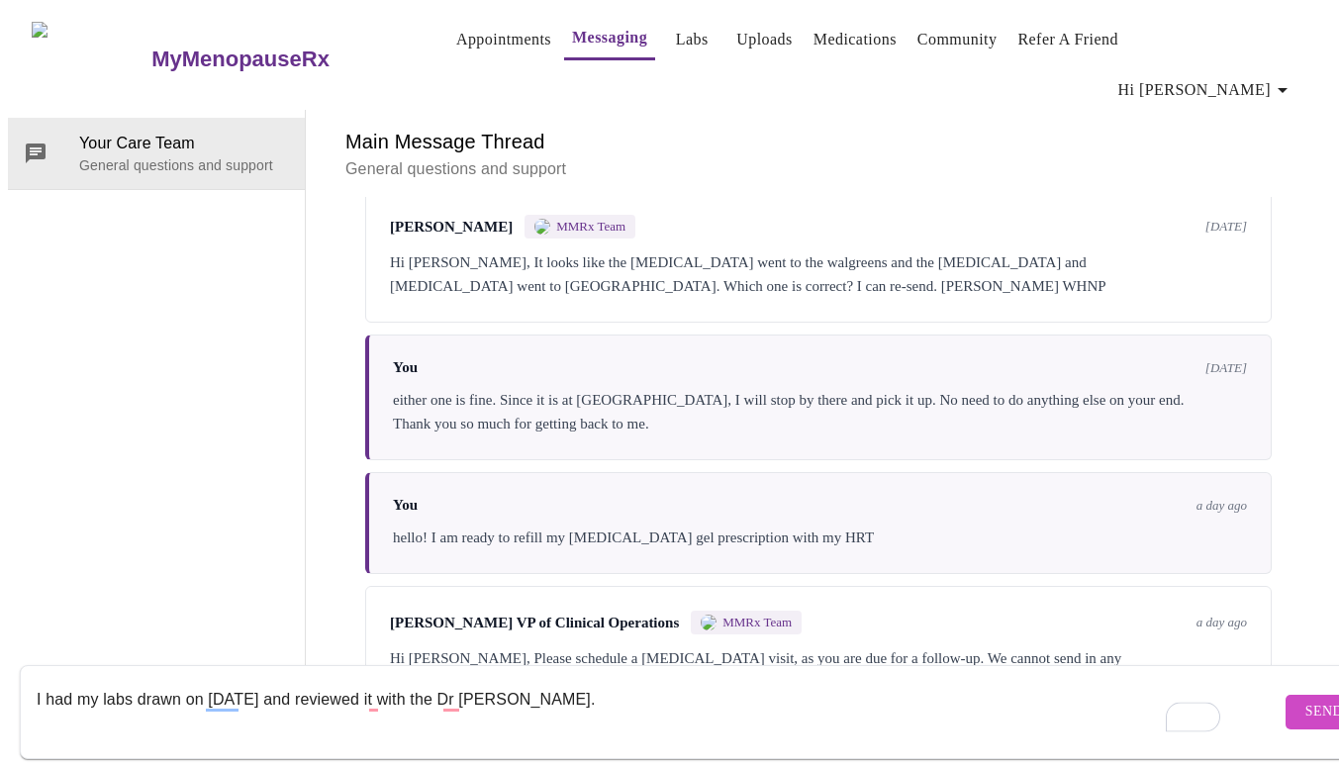
click at [604, 681] on textarea "I had my labs drawn on [DATE] and reviewed it with the Dr [PERSON_NAME]." at bounding box center [659, 711] width 1244 height 63
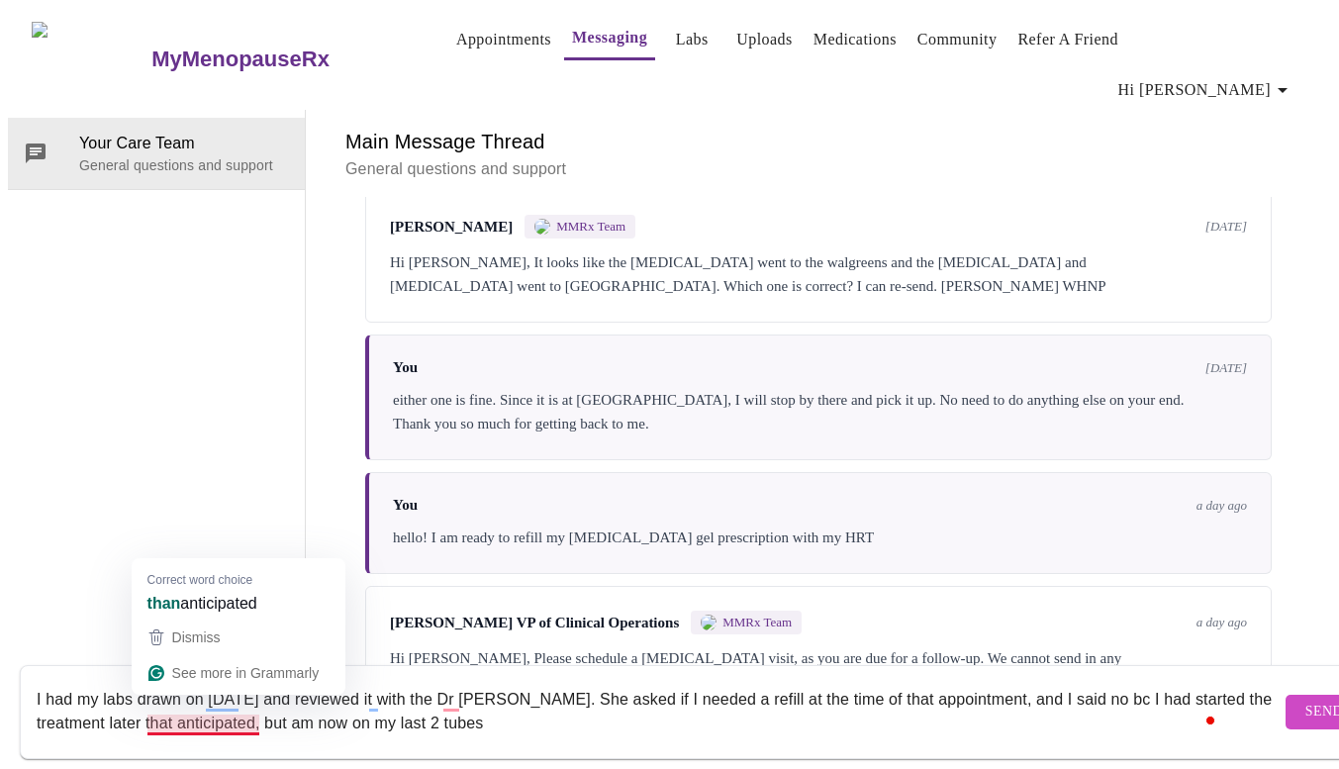
click at [228, 706] on textarea "I had my labs drawn on [DATE] and reviewed it with the Dr [PERSON_NAME]. She as…" at bounding box center [659, 711] width 1244 height 63
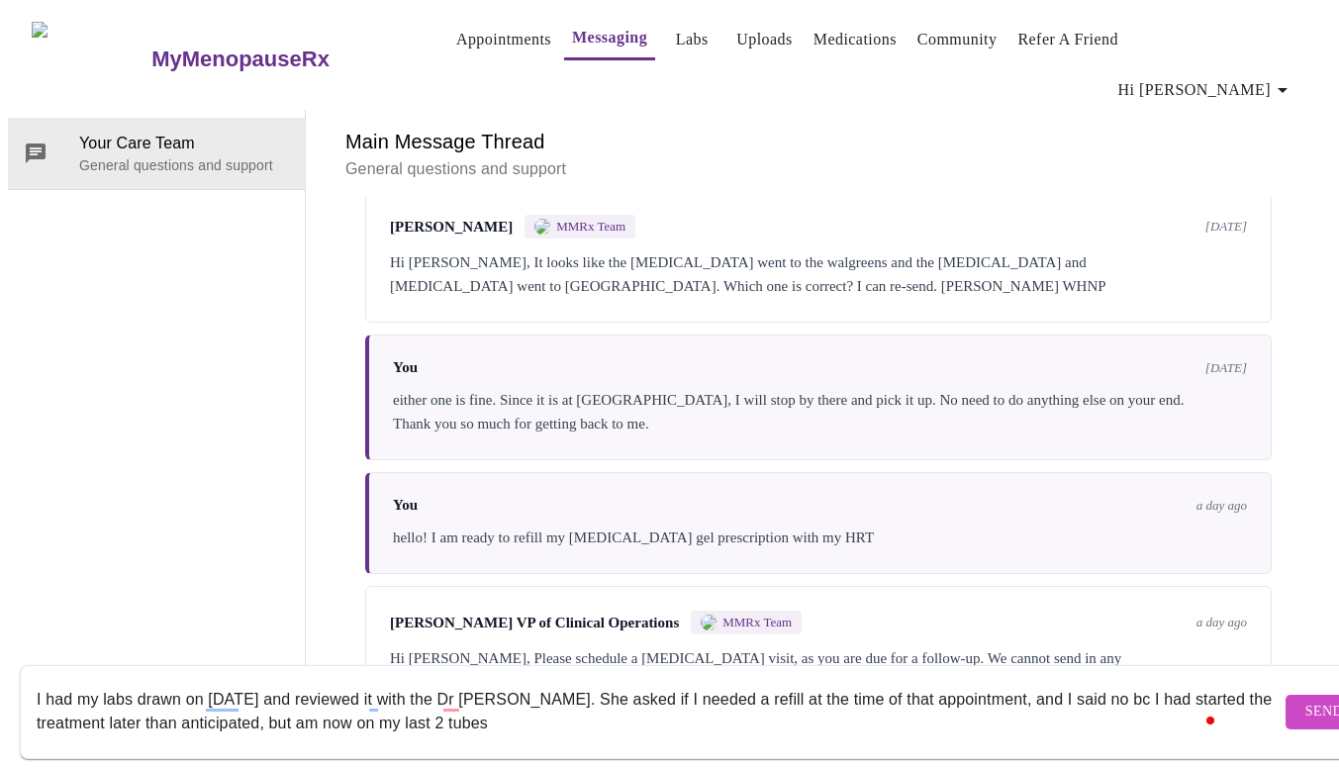
click at [601, 711] on textarea "I had my labs drawn on [DATE] and reviewed it with the Dr [PERSON_NAME]. She as…" at bounding box center [659, 711] width 1244 height 63
type textarea "I had my labs drawn on [DATE] and reviewed it with the Dr [PERSON_NAME]. She as…"
click at [1305, 699] on span "Send" at bounding box center [1324, 711] width 38 height 25
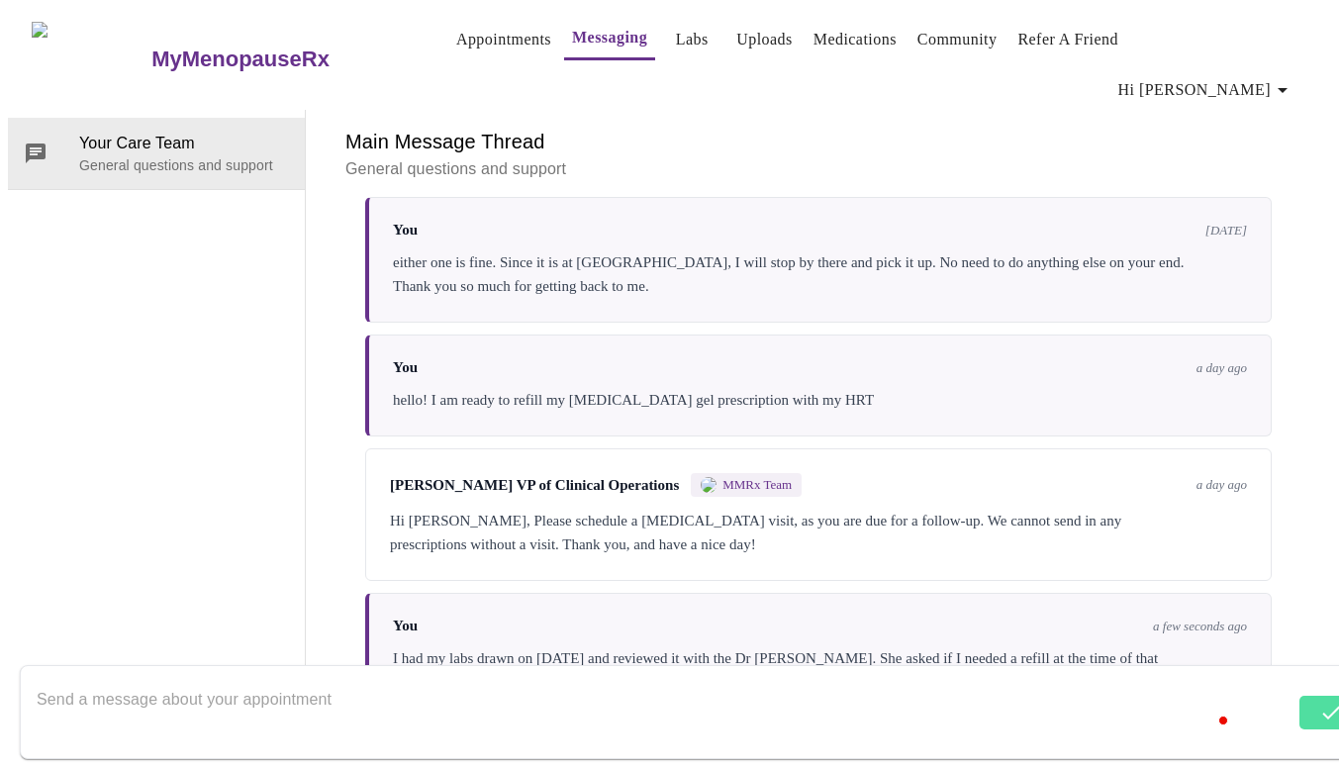
scroll to position [4875, 0]
